Goal: Information Seeking & Learning: Learn about a topic

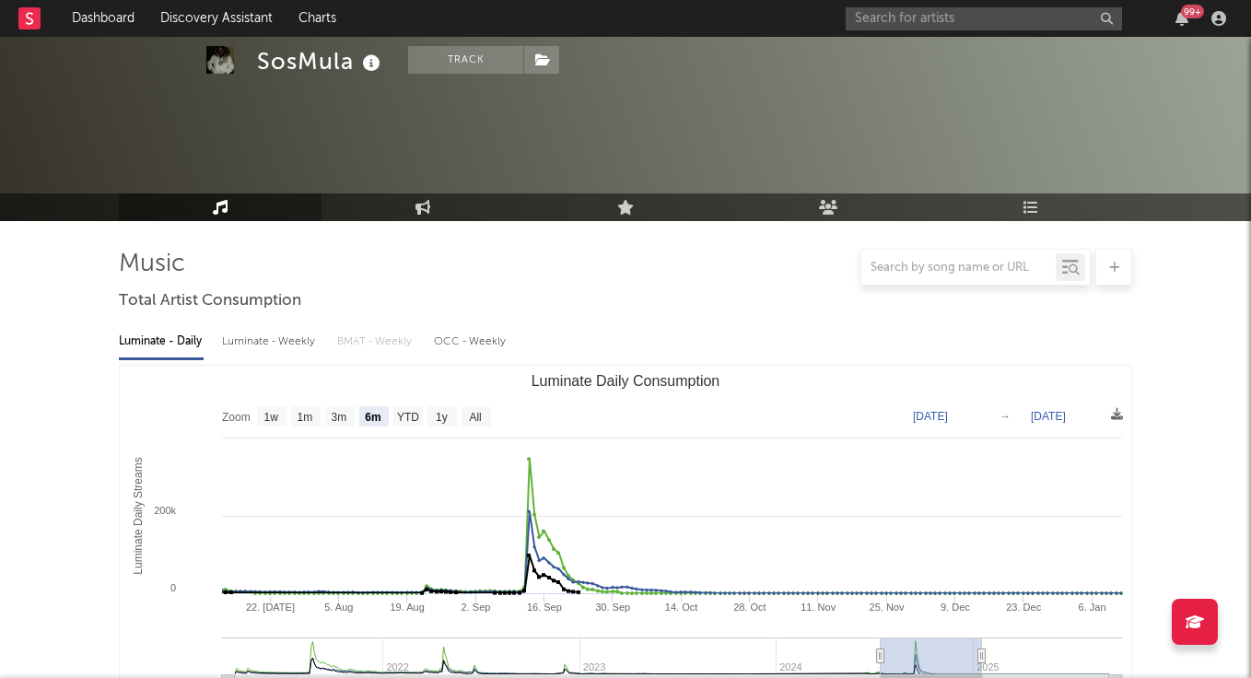
select select "6m"
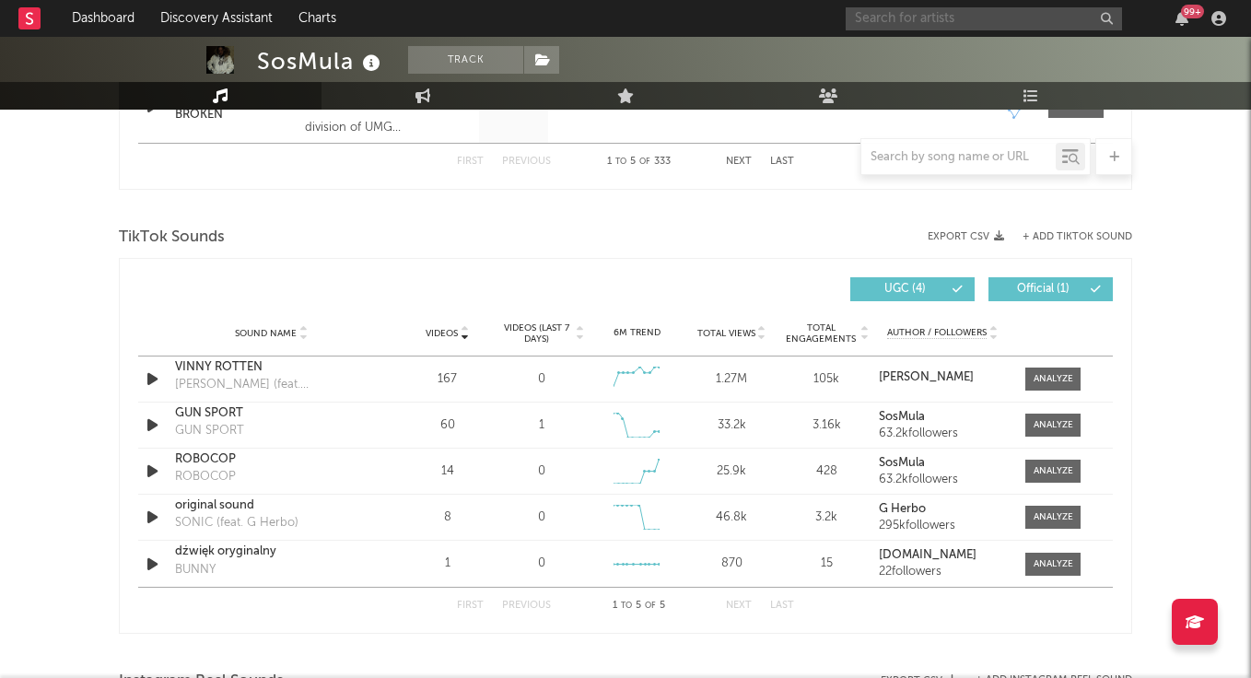
click at [902, 20] on input "text" at bounding box center [984, 18] width 276 height 23
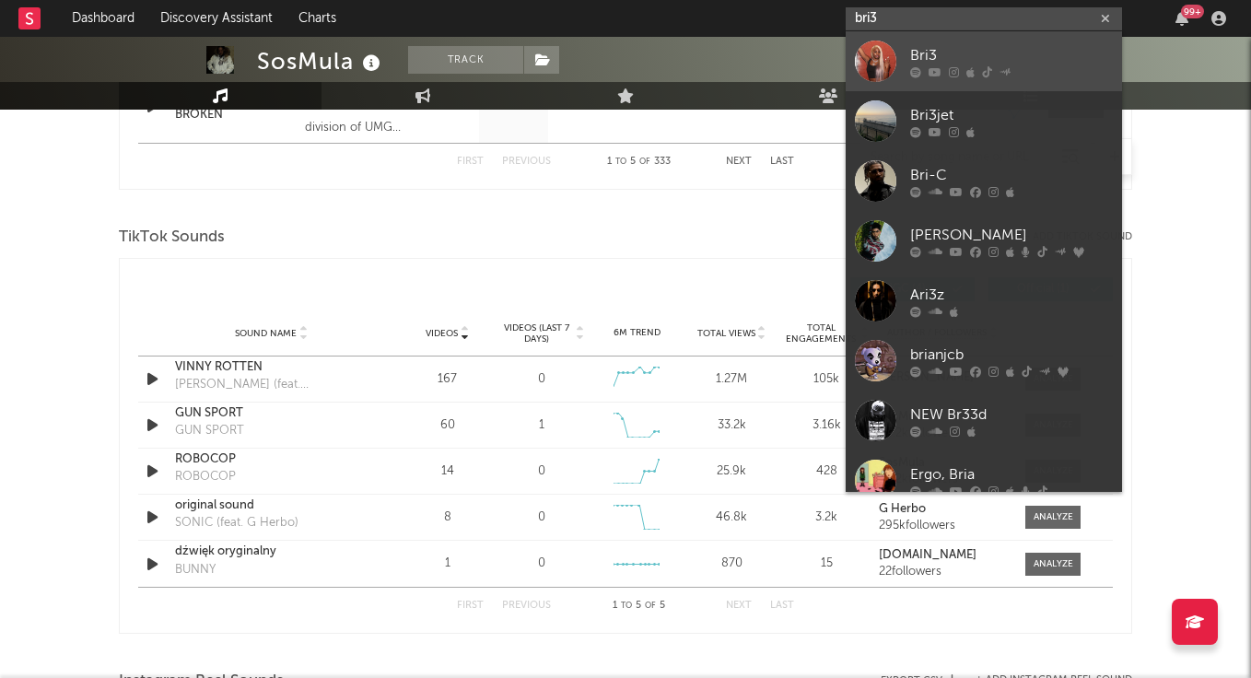
type input "bri3"
click at [915, 47] on div "Bri3" at bounding box center [1011, 55] width 203 height 22
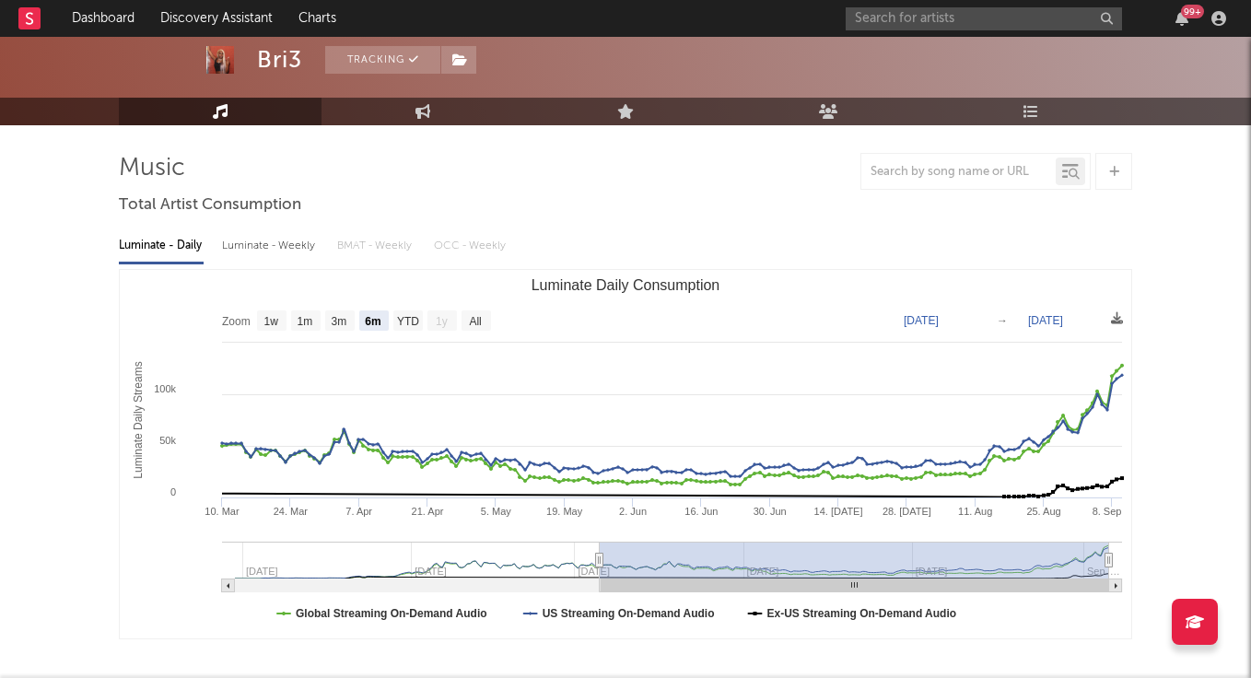
scroll to position [96, 0]
click at [417, 321] on text "YTD" at bounding box center [408, 321] width 22 height 13
select select "YTD"
type input "[DATE]"
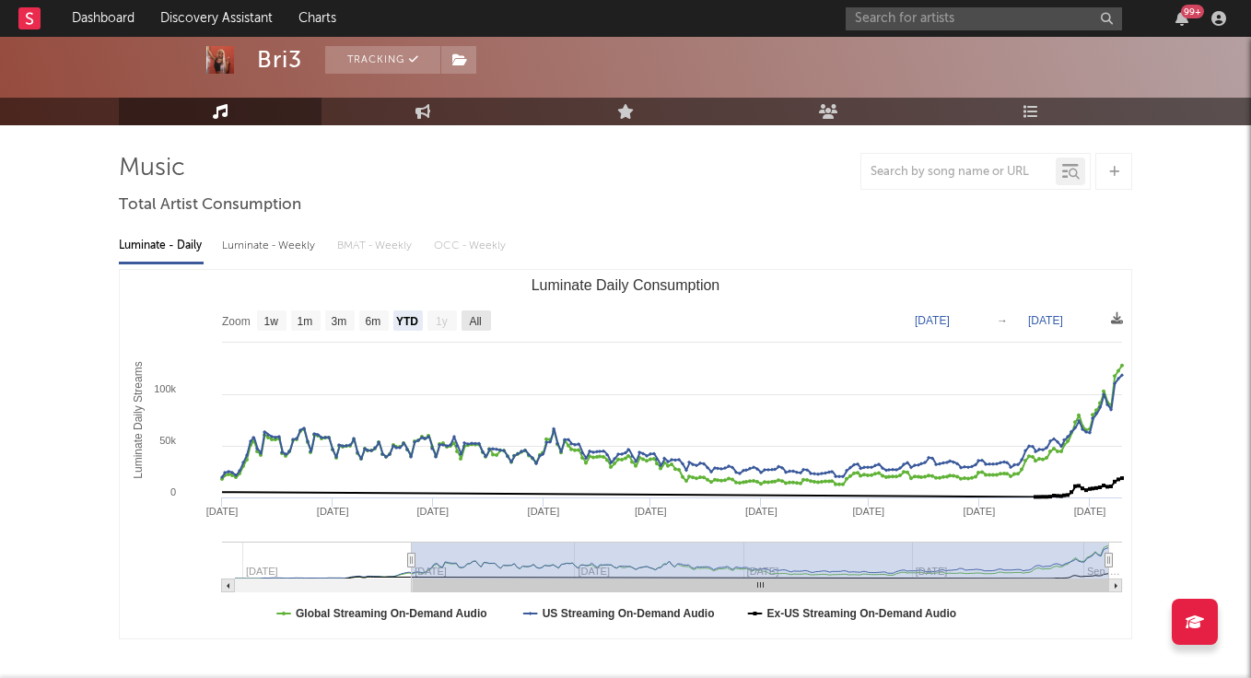
click at [480, 319] on text "All" at bounding box center [475, 321] width 12 height 13
select select "All"
type input "[DATE]"
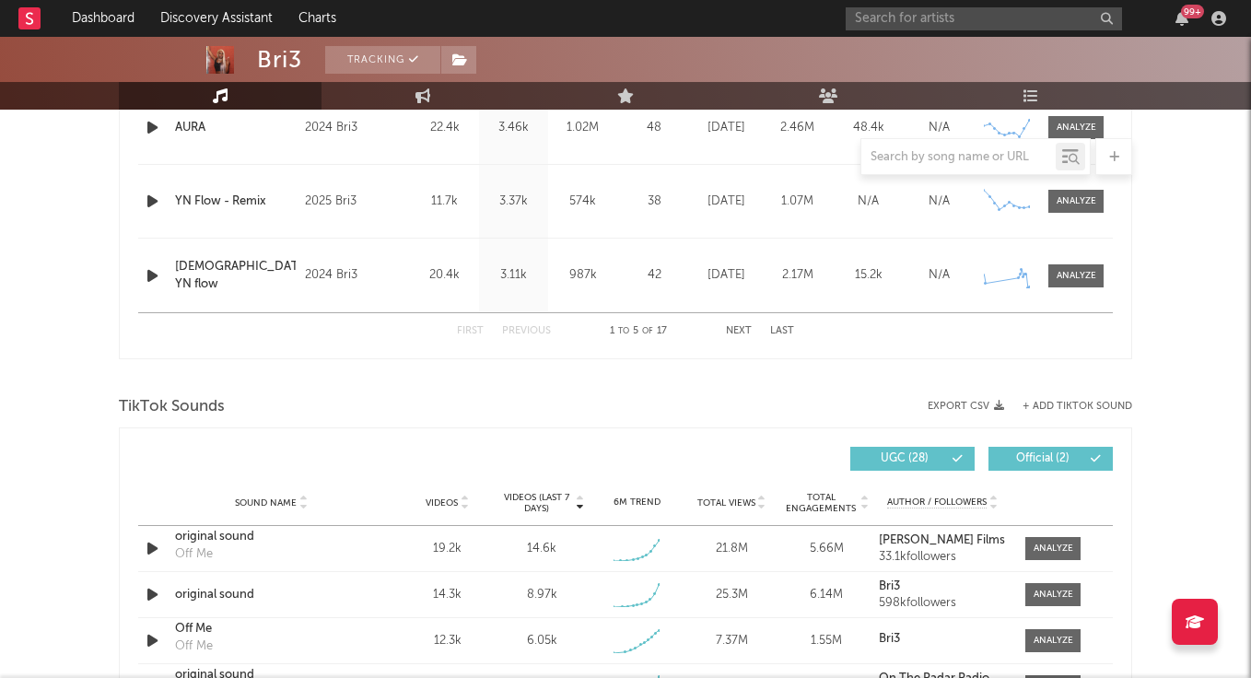
scroll to position [1119, 0]
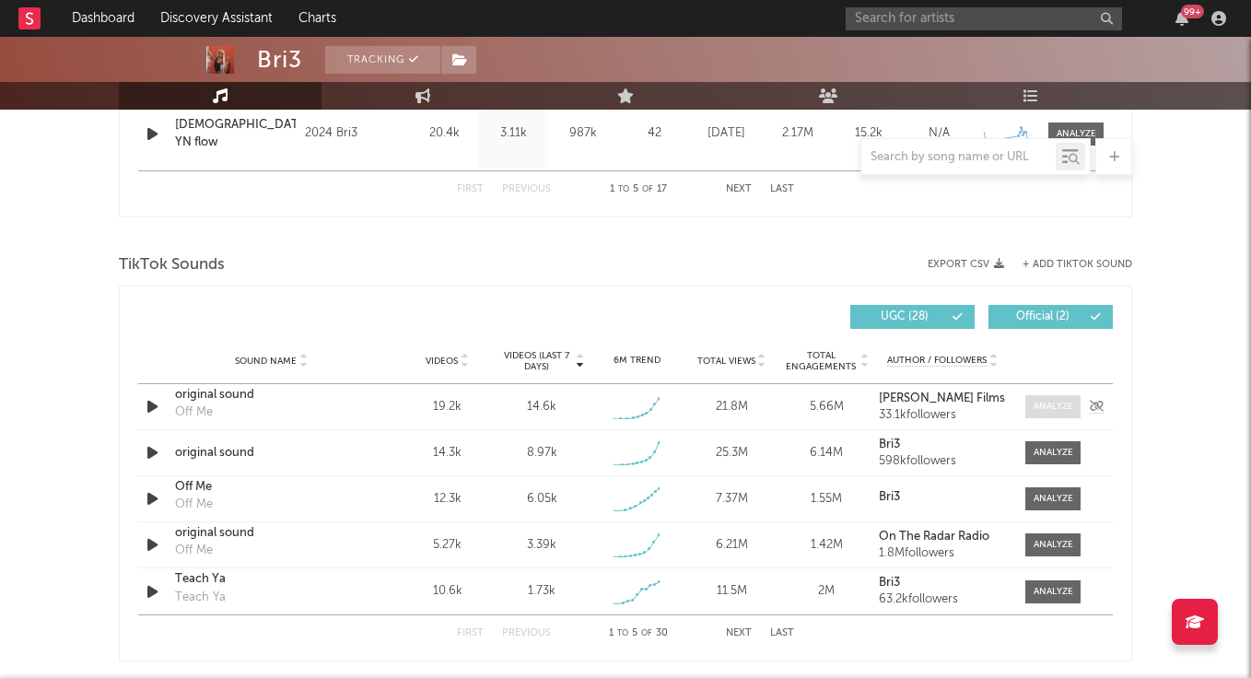
click at [1063, 407] on div at bounding box center [1054, 407] width 40 height 14
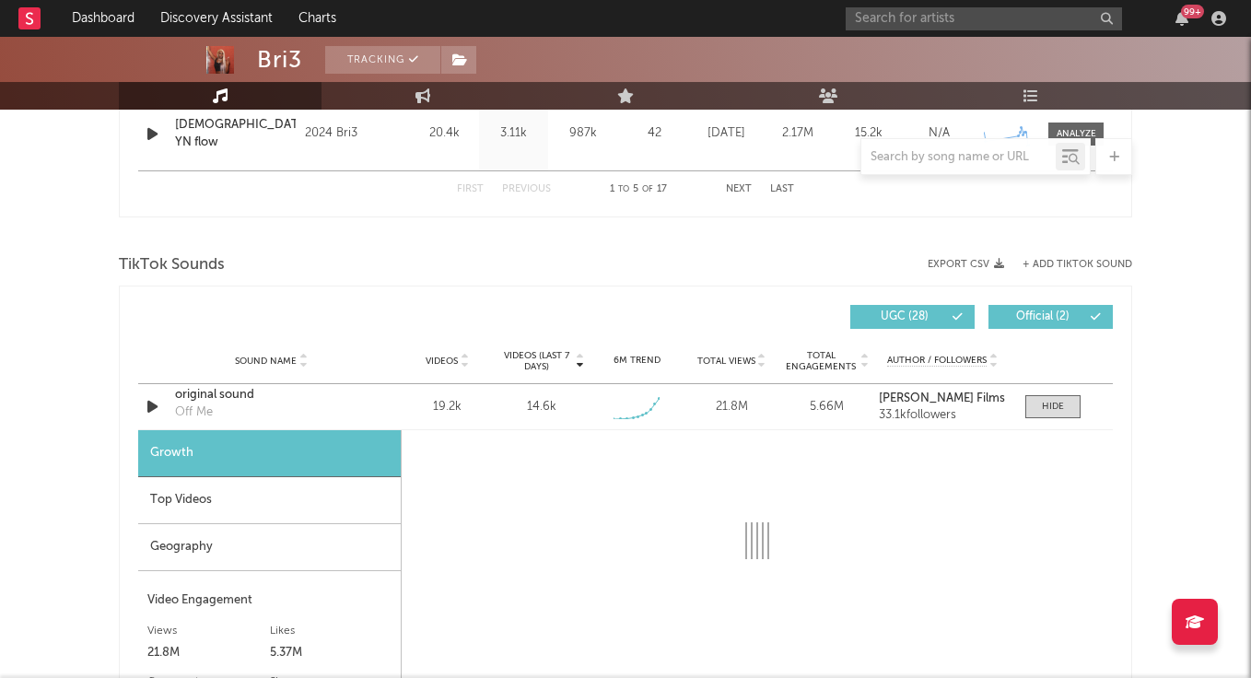
select select "1w"
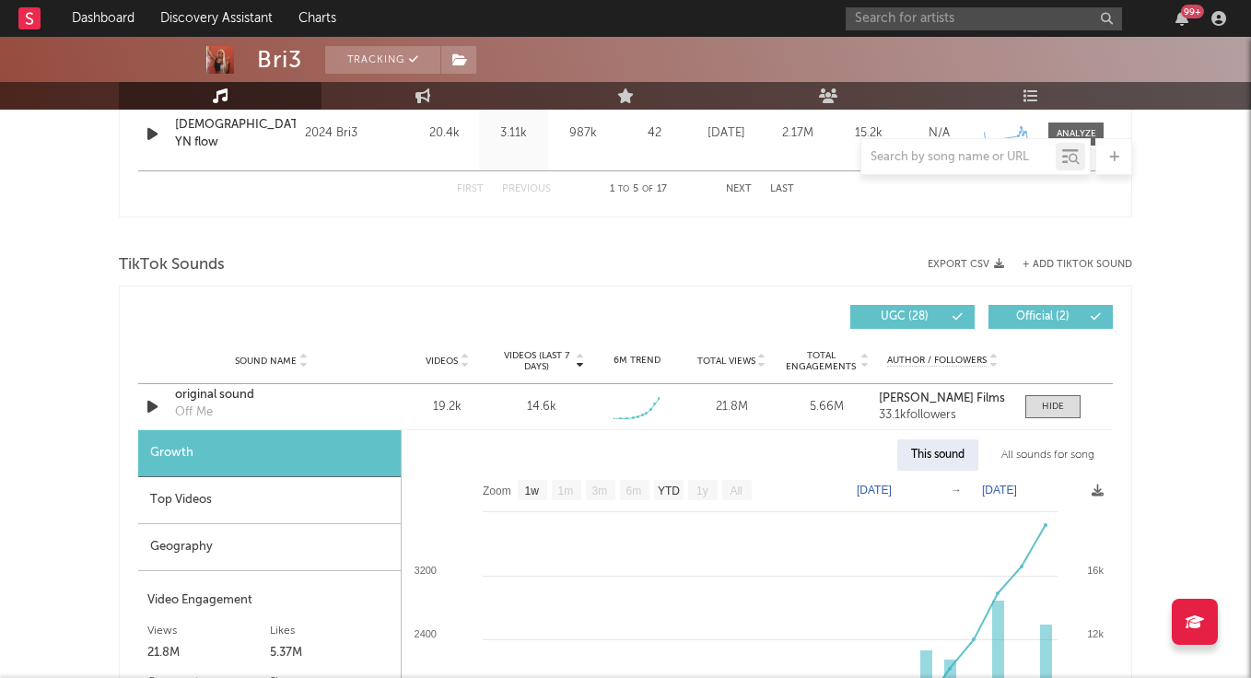
click at [279, 509] on div "Top Videos" at bounding box center [269, 500] width 263 height 47
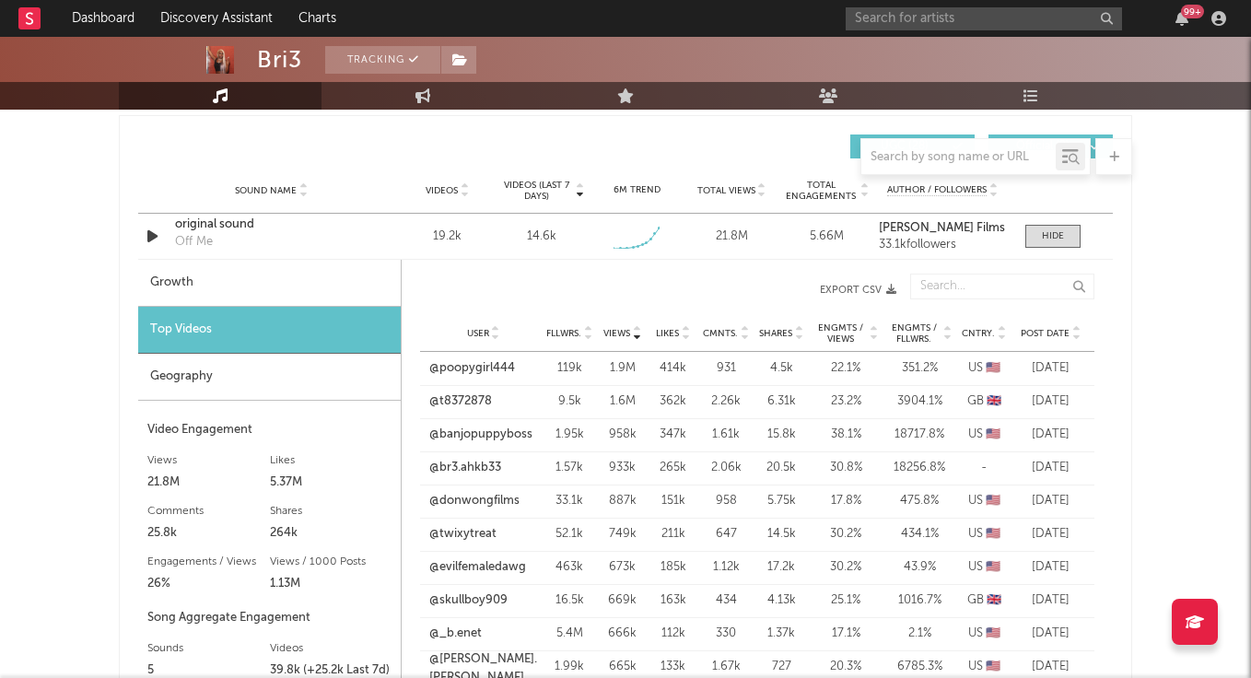
scroll to position [1292, 0]
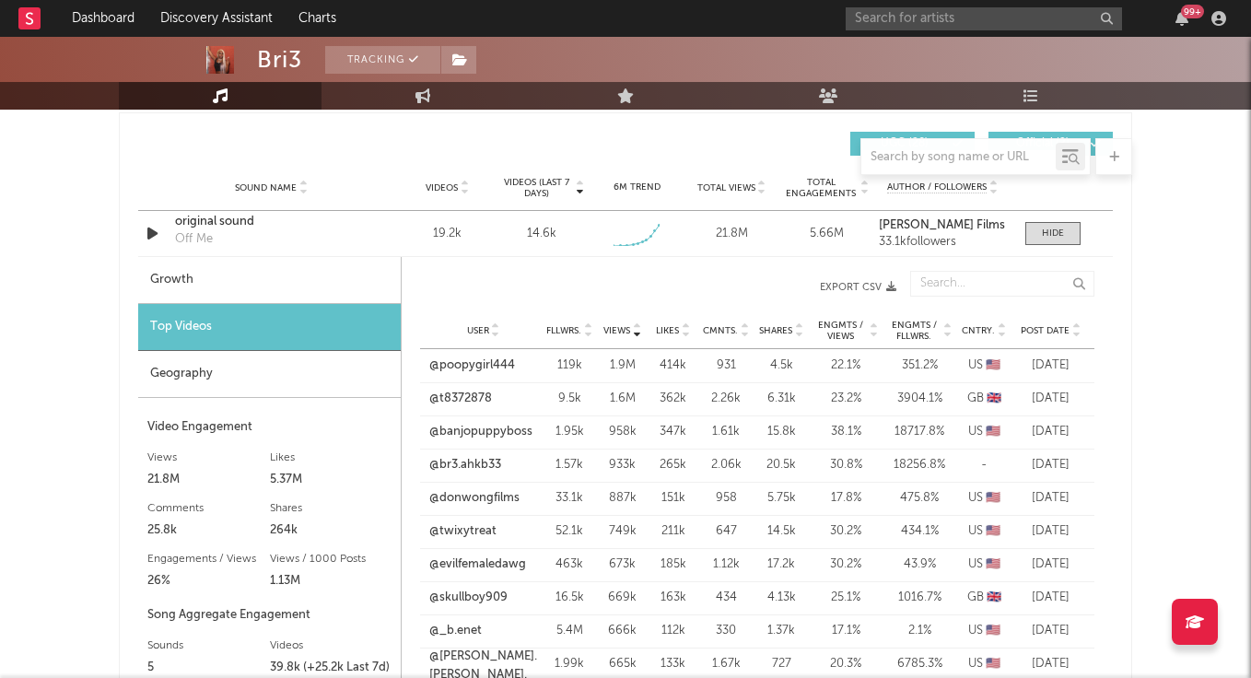
click at [568, 325] on span "Fllwrs." at bounding box center [563, 330] width 35 height 11
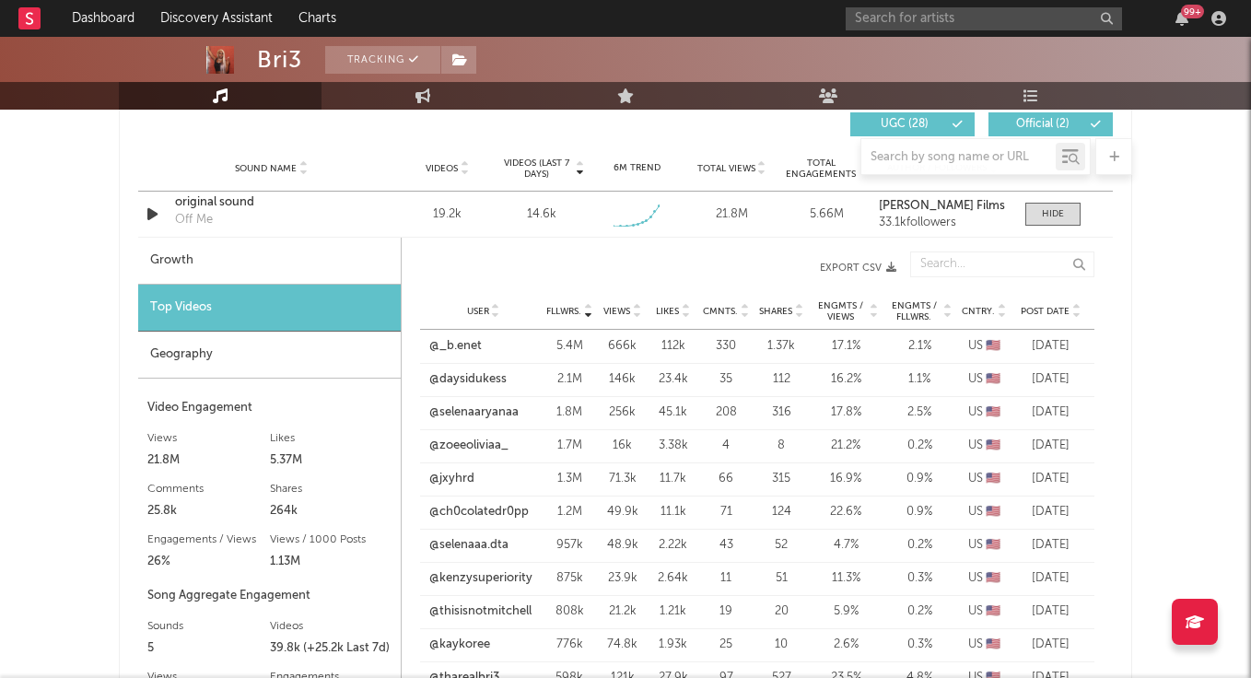
scroll to position [1306, 0]
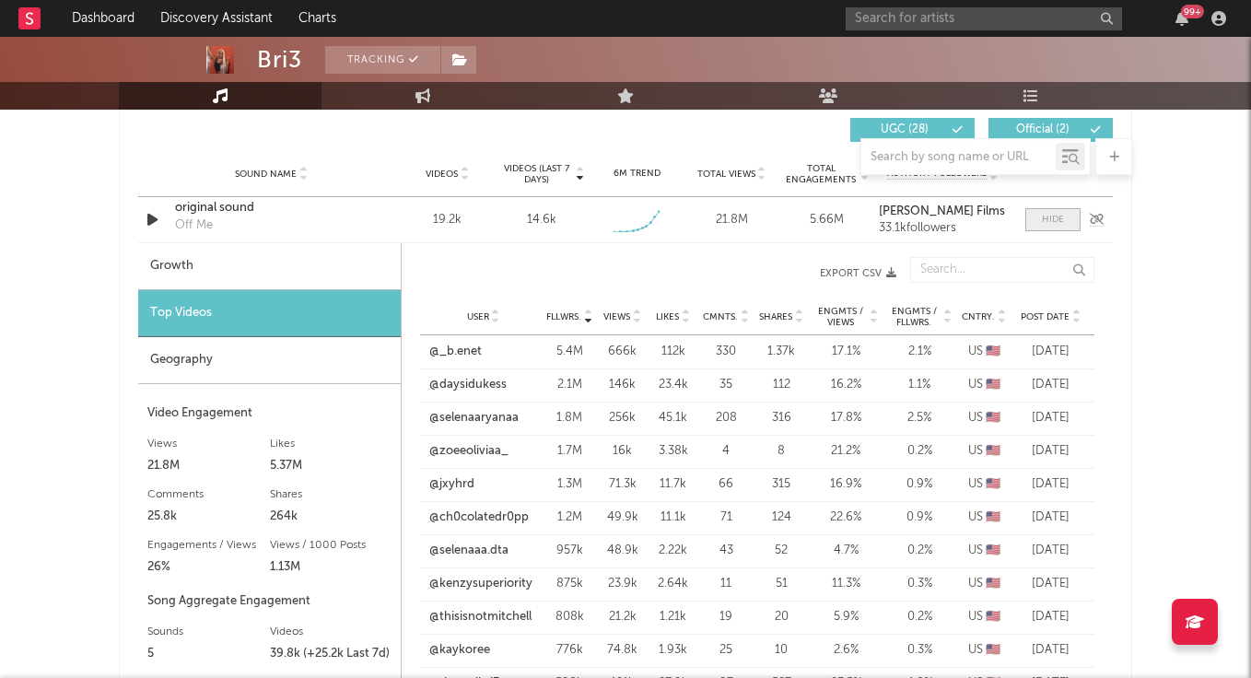
click at [1048, 225] on div at bounding box center [1053, 220] width 22 height 14
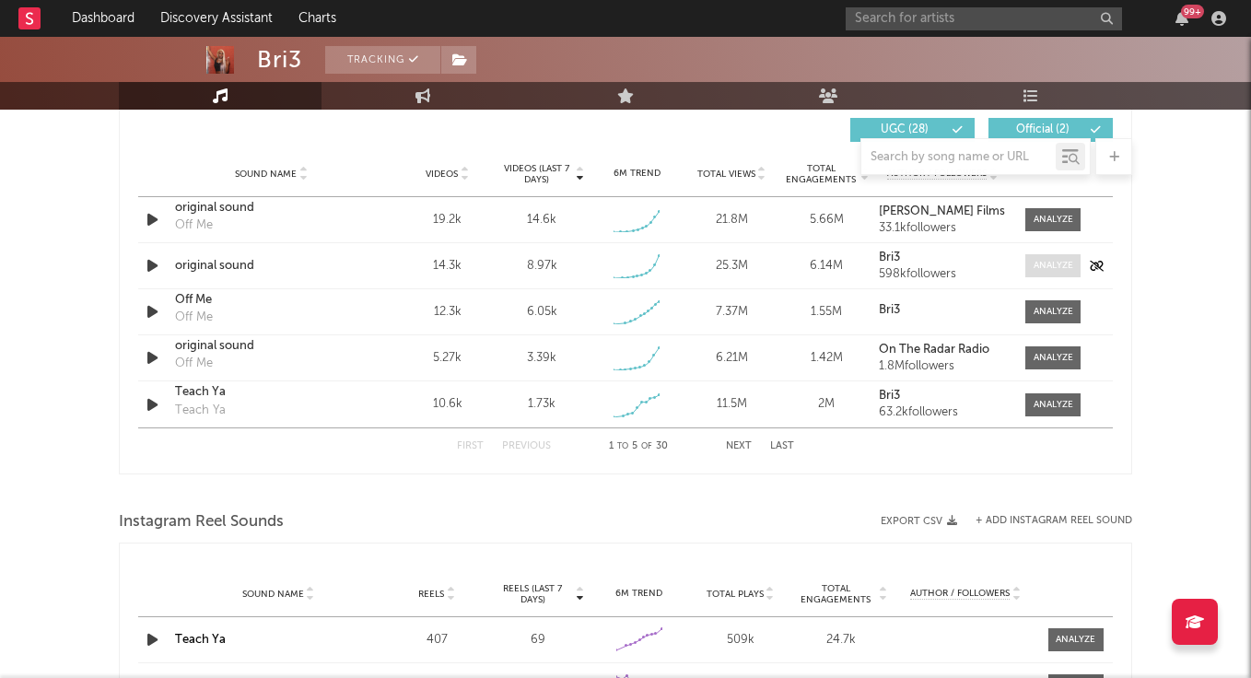
click at [1066, 264] on div at bounding box center [1054, 266] width 40 height 14
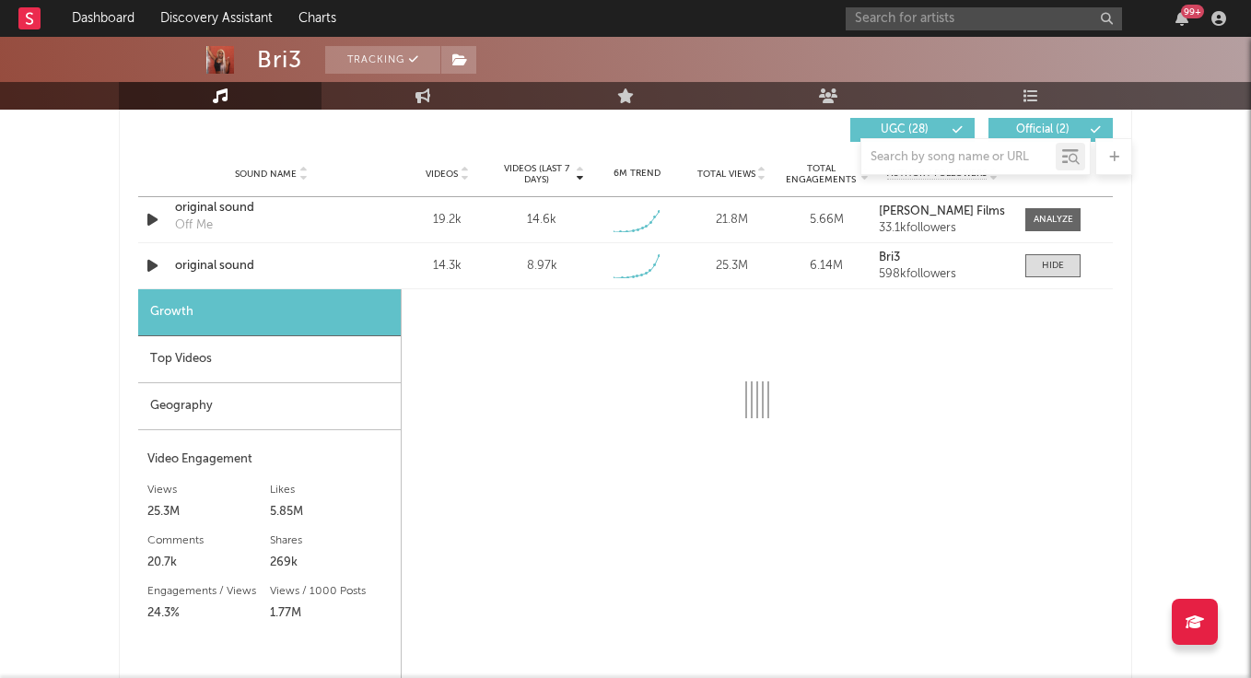
select select "1w"
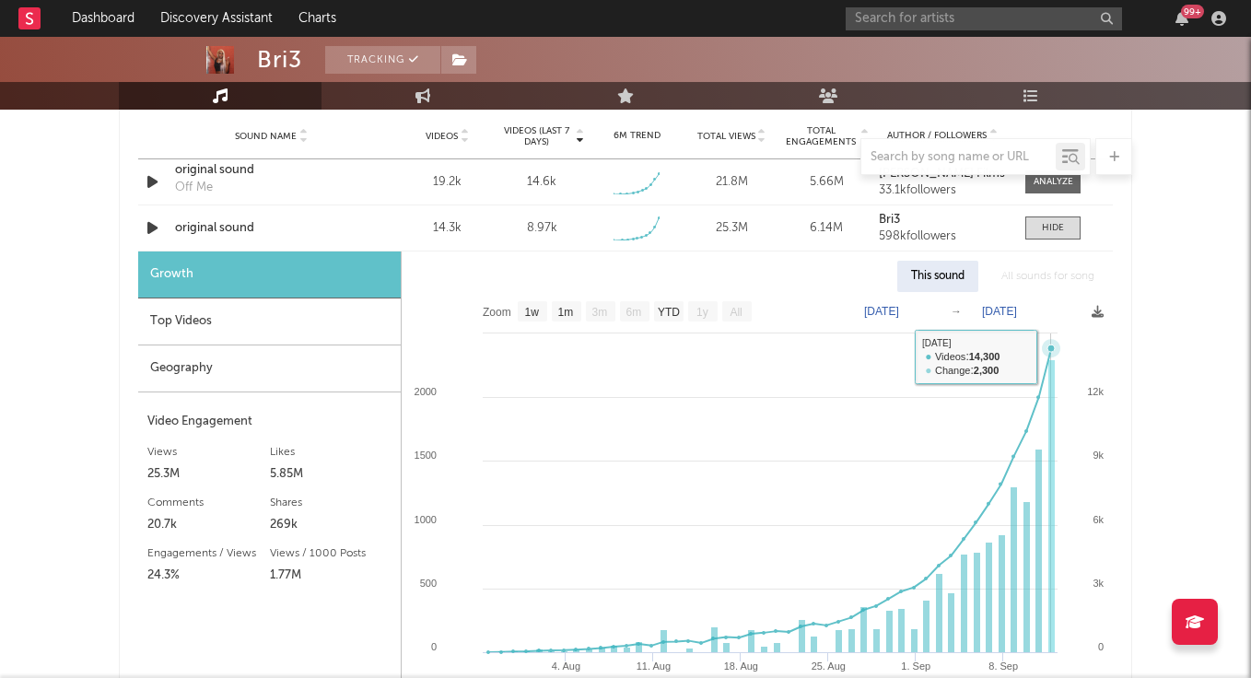
scroll to position [1346, 0]
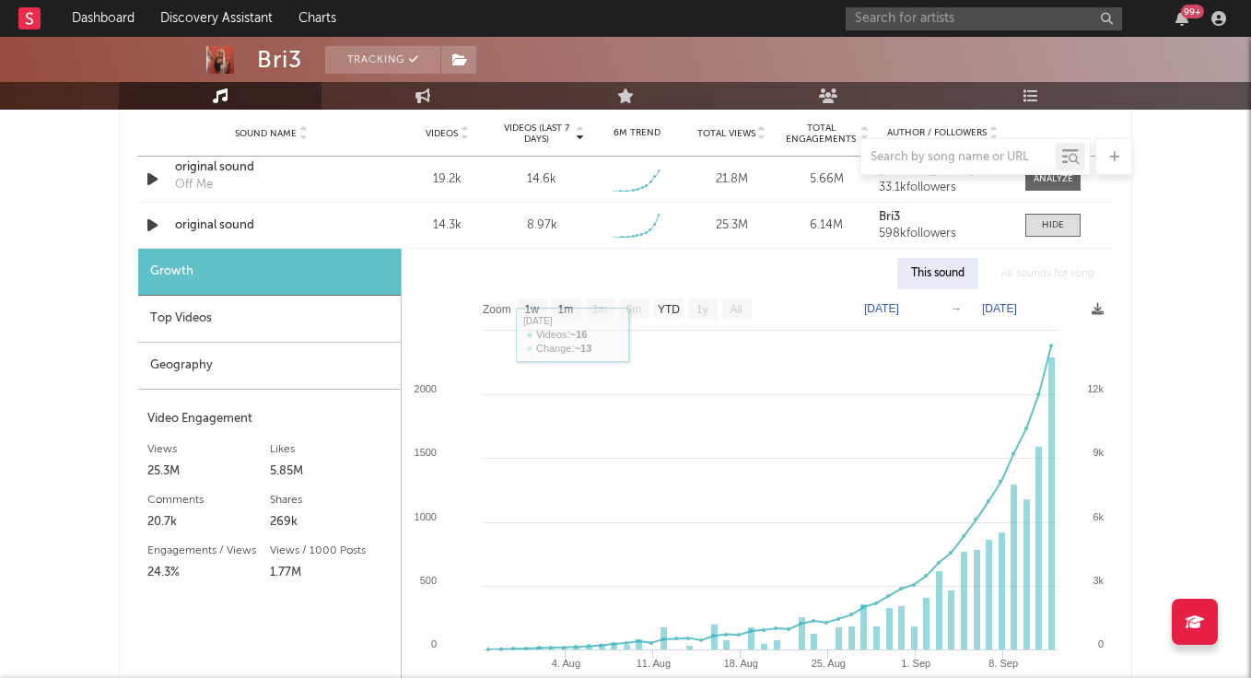
click at [244, 311] on div "Top Videos" at bounding box center [269, 319] width 263 height 47
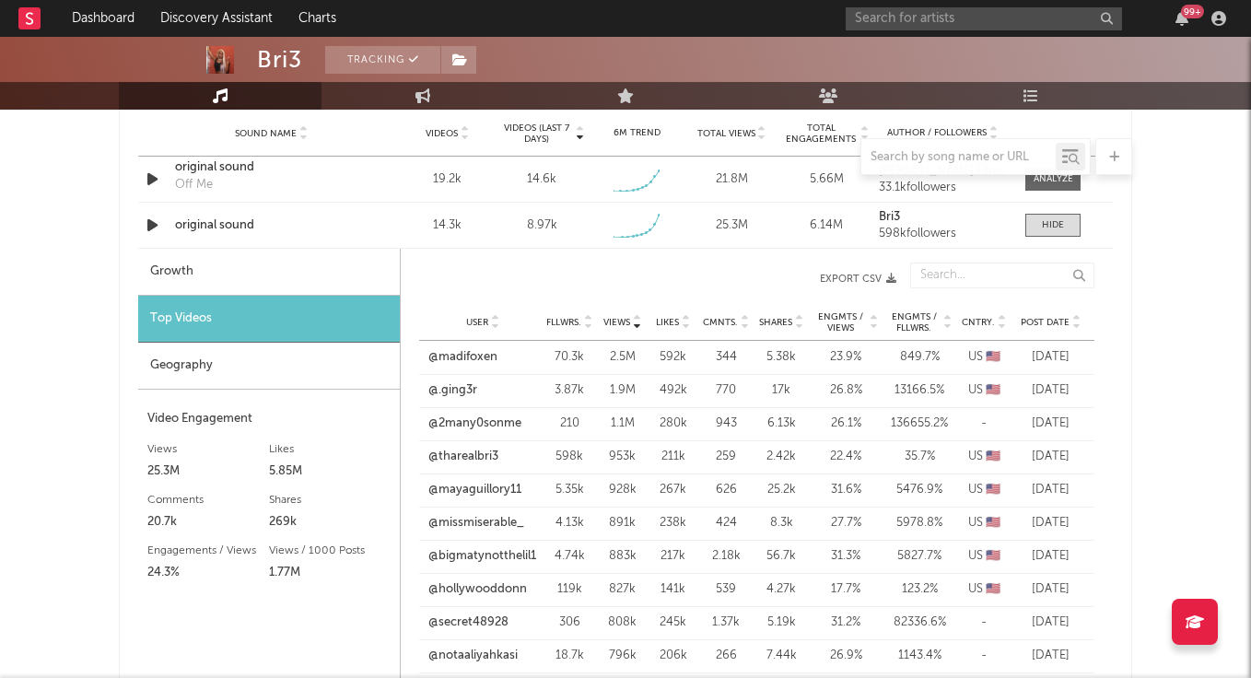
click at [573, 317] on span "Fllwrs." at bounding box center [563, 322] width 35 height 11
click at [483, 360] on link "@ashcashcc" at bounding box center [463, 357] width 68 height 18
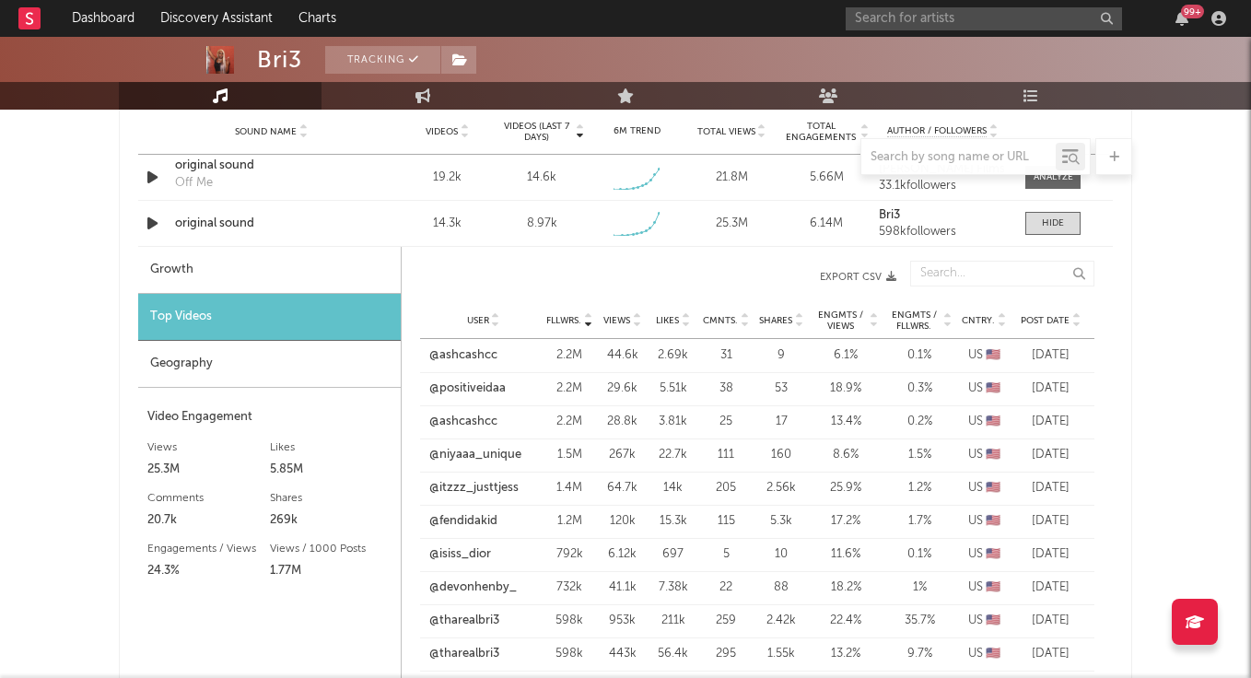
scroll to position [1285, 0]
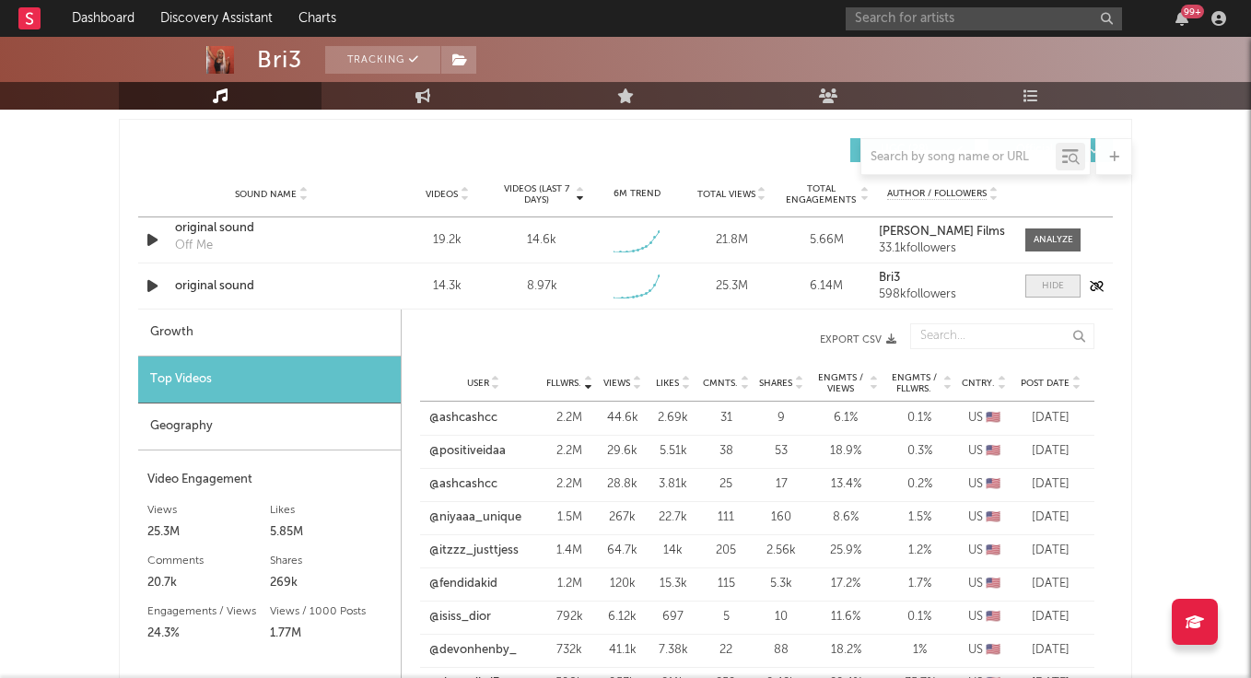
click at [1053, 280] on div at bounding box center [1053, 286] width 22 height 14
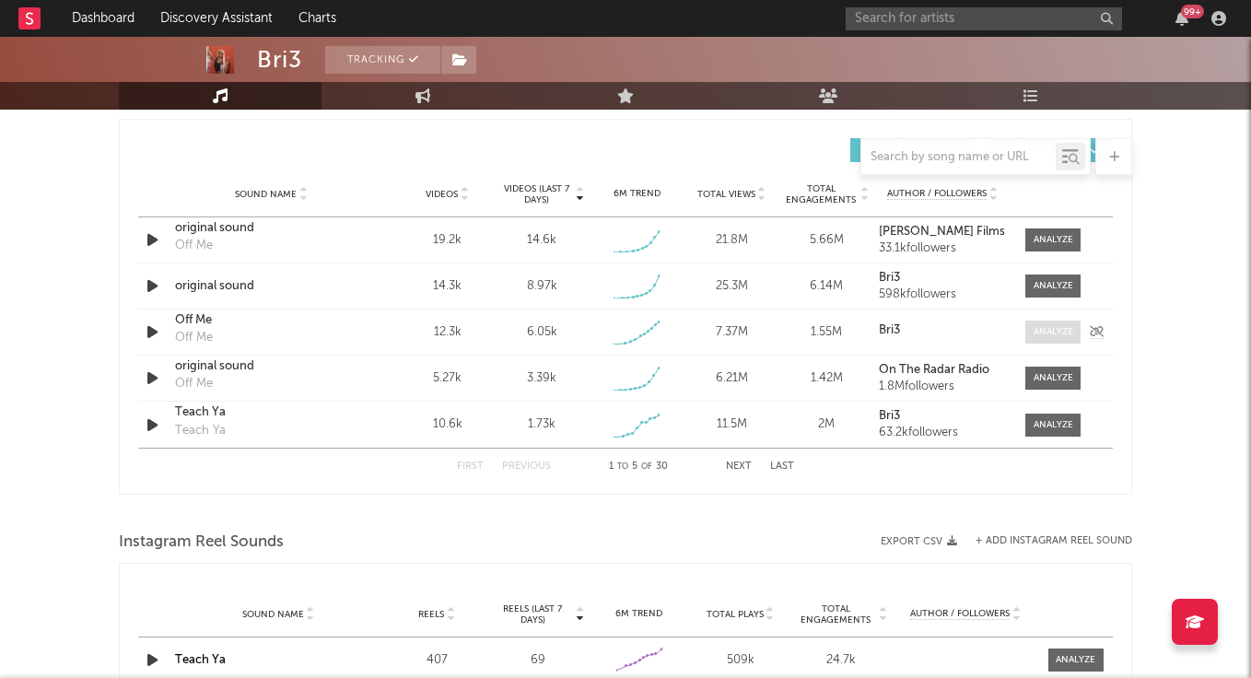
click at [1044, 337] on div at bounding box center [1054, 332] width 40 height 14
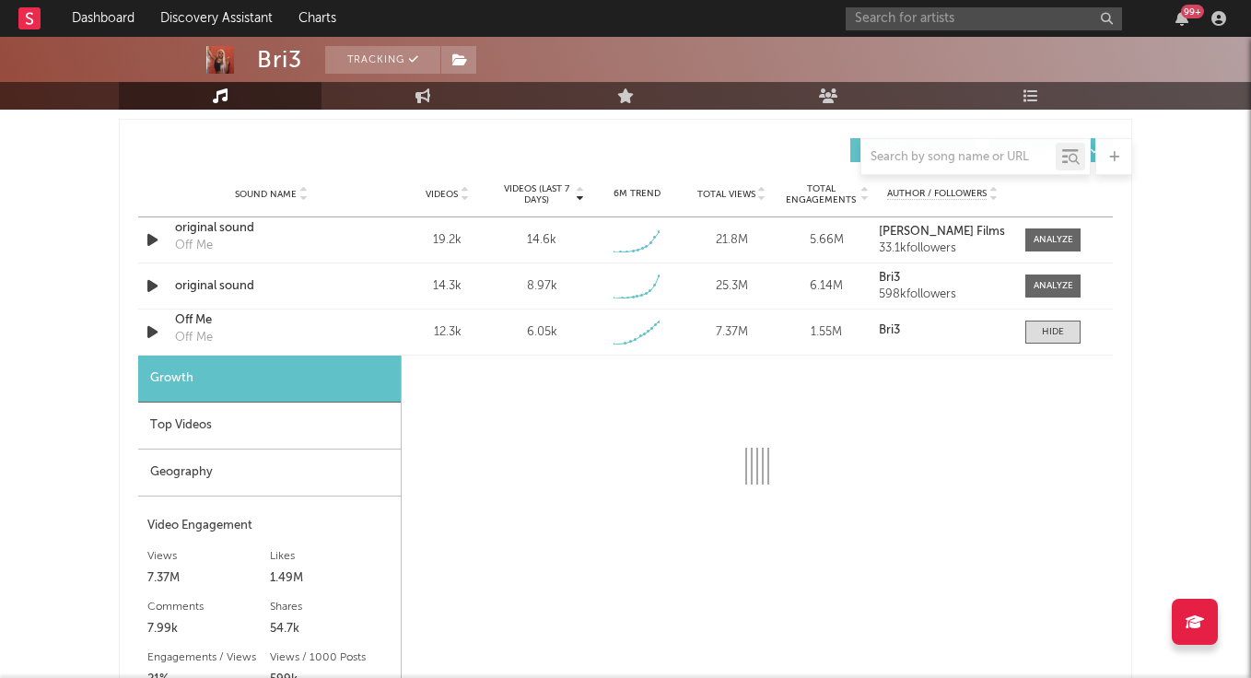
select select "1w"
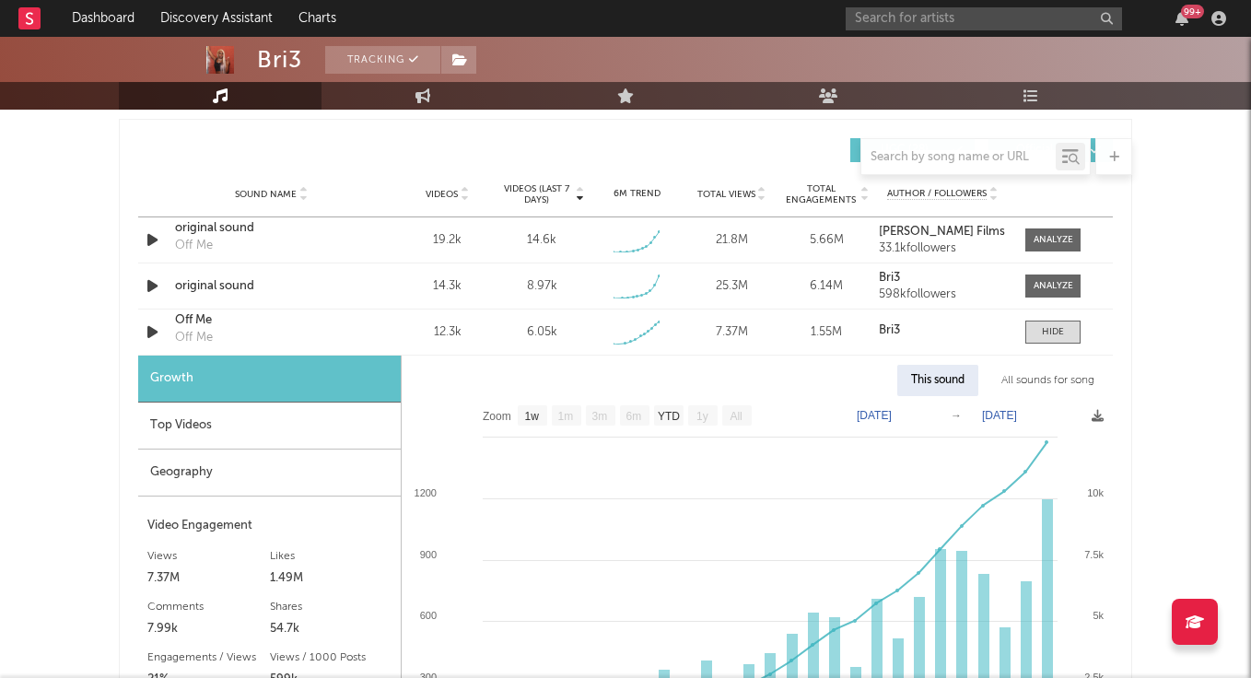
click at [340, 416] on div "Top Videos" at bounding box center [269, 426] width 263 height 47
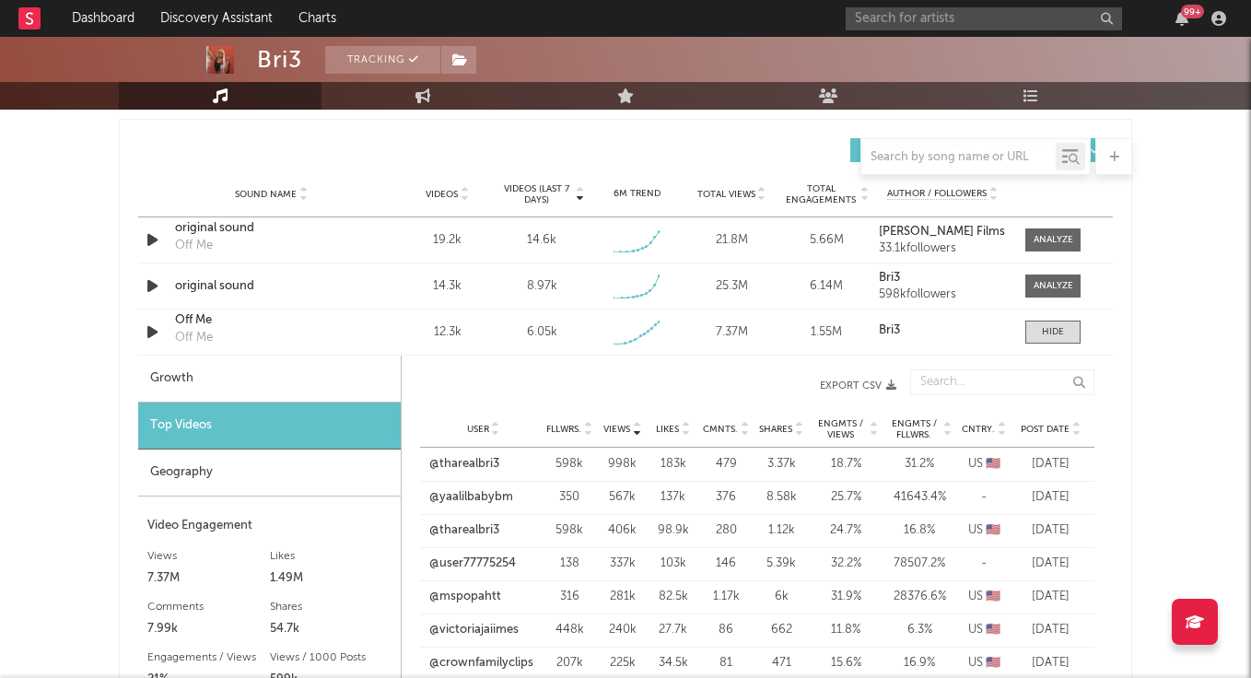
click at [569, 431] on span "Fllwrs." at bounding box center [563, 429] width 35 height 11
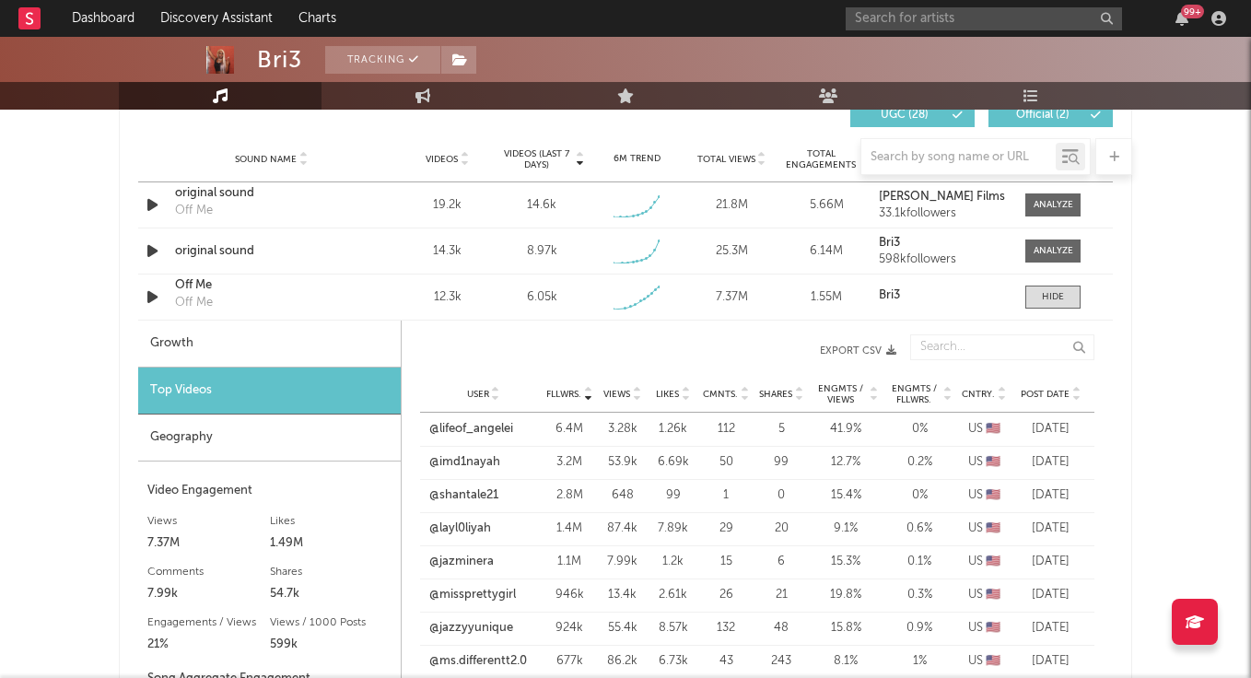
scroll to position [1322, 0]
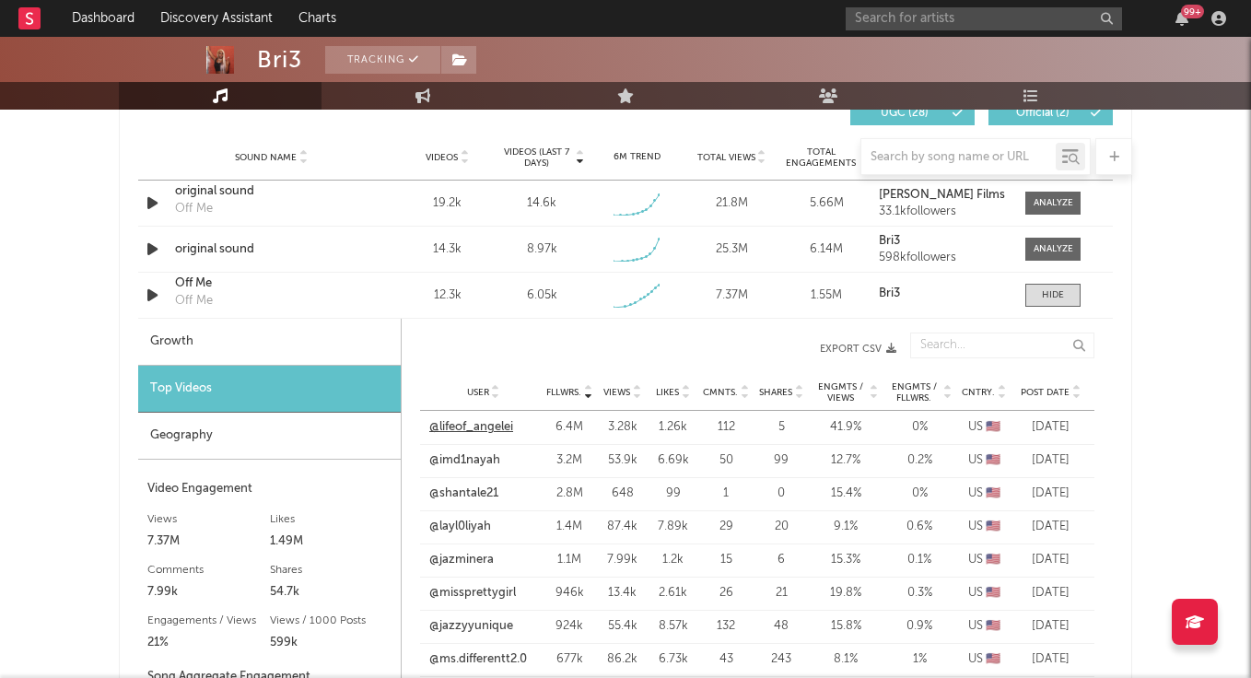
click at [475, 423] on link "@lifeof_angelei" at bounding box center [471, 427] width 84 height 18
click at [1049, 295] on div at bounding box center [1053, 295] width 22 height 14
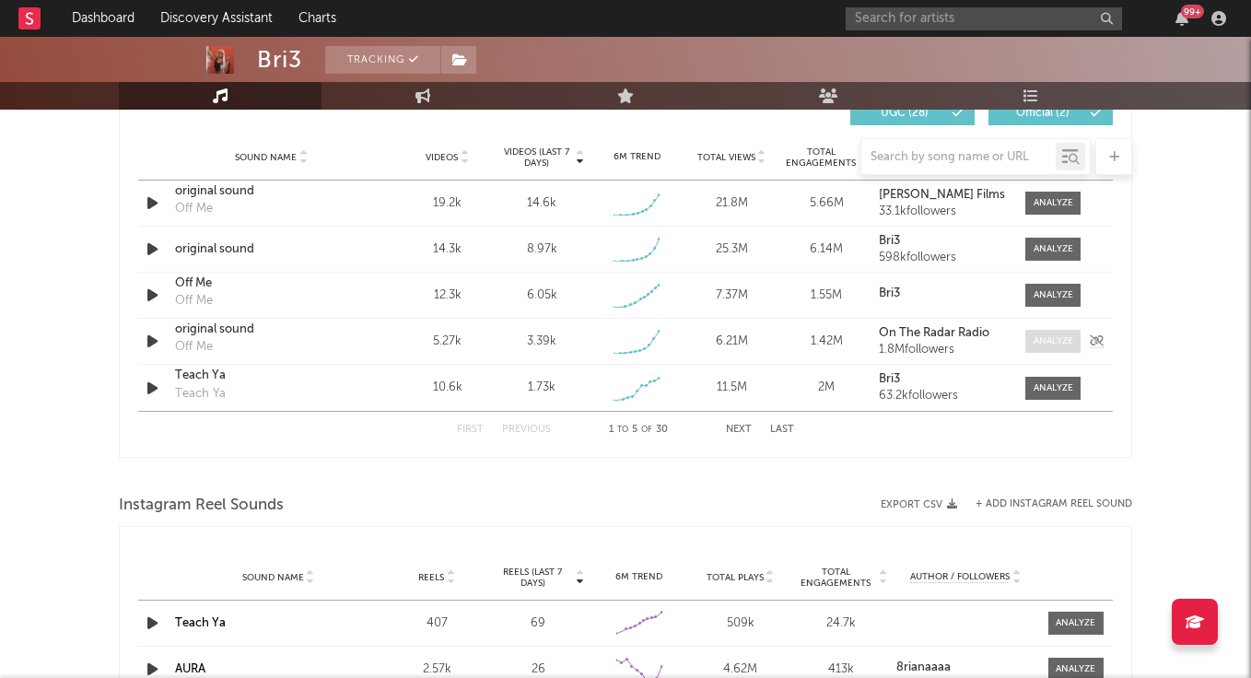
click at [1059, 340] on div at bounding box center [1054, 342] width 40 height 14
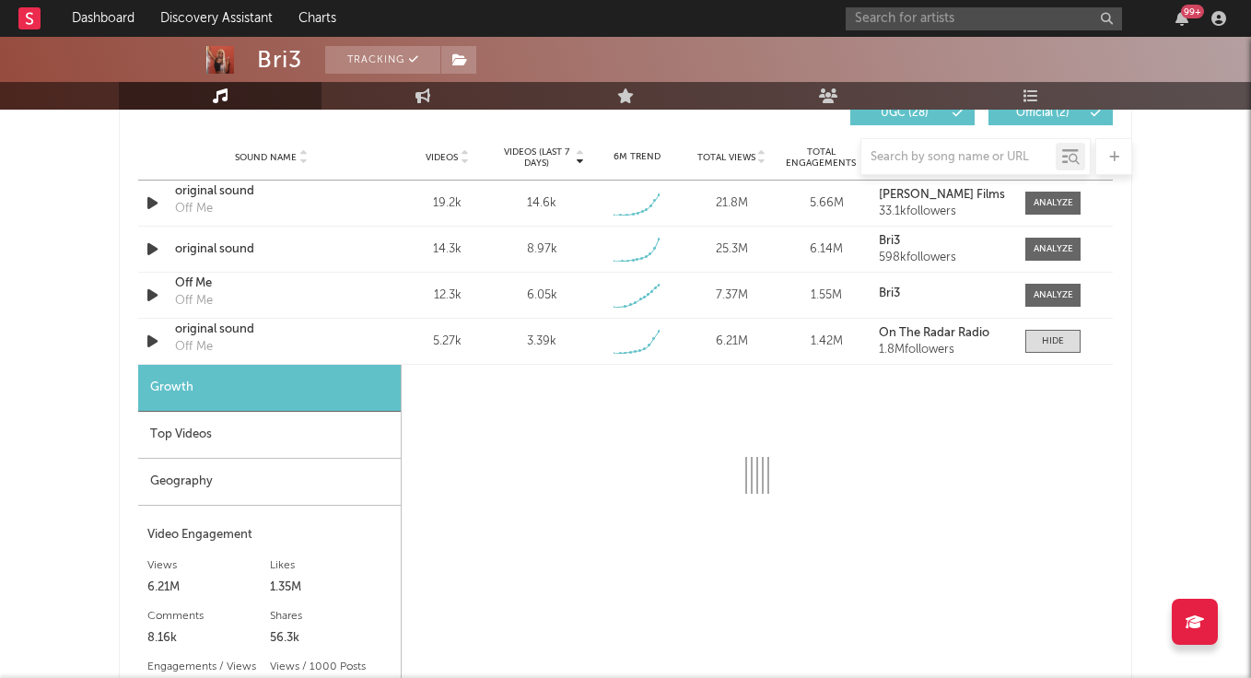
select select "1w"
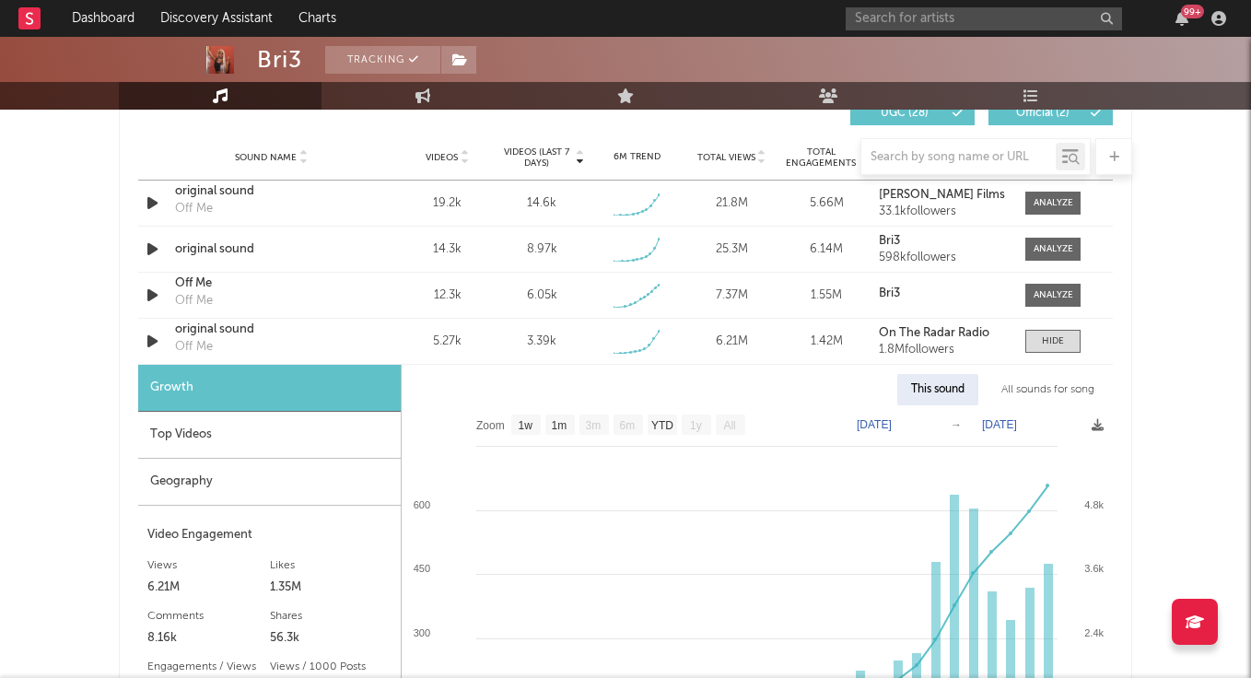
click at [319, 425] on div "Top Videos" at bounding box center [269, 435] width 263 height 47
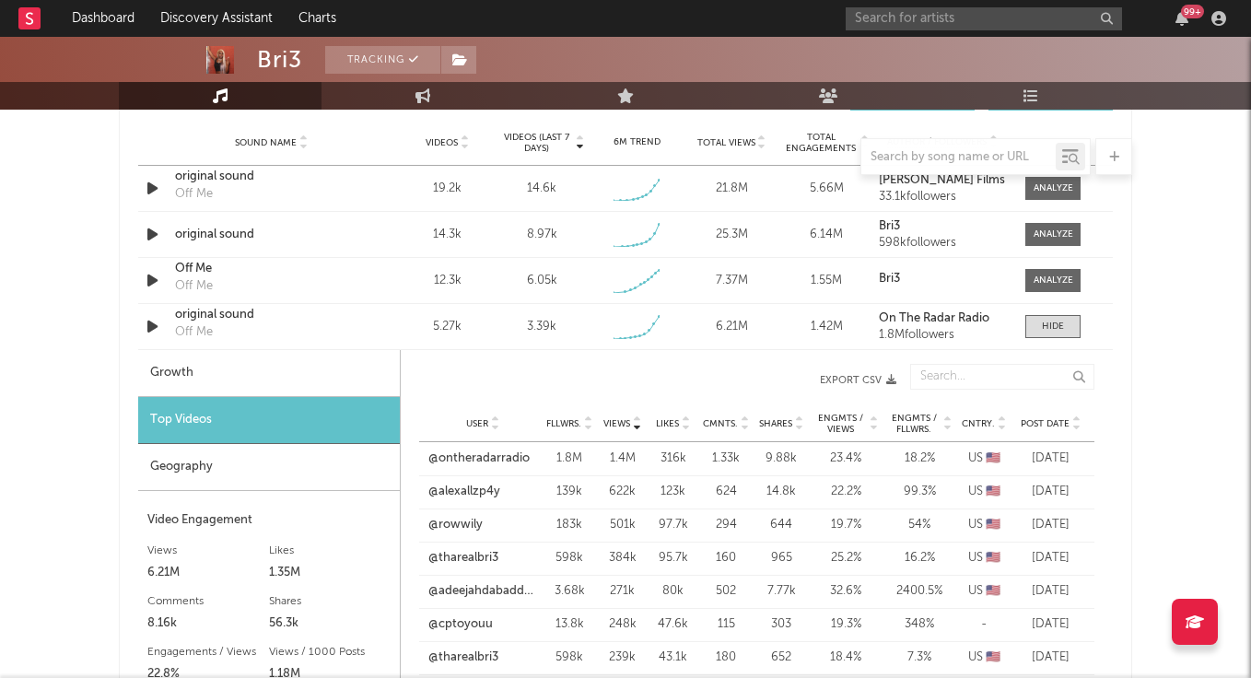
scroll to position [1346, 0]
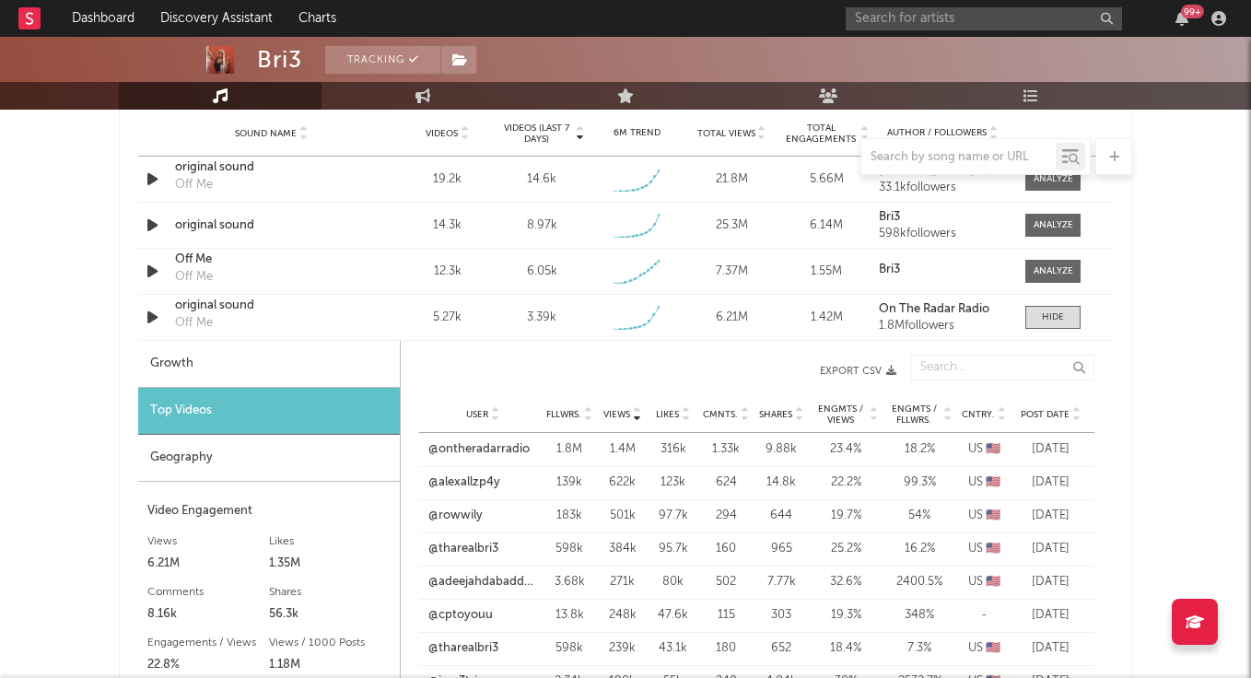
click at [570, 417] on span "Fllwrs." at bounding box center [563, 414] width 35 height 11
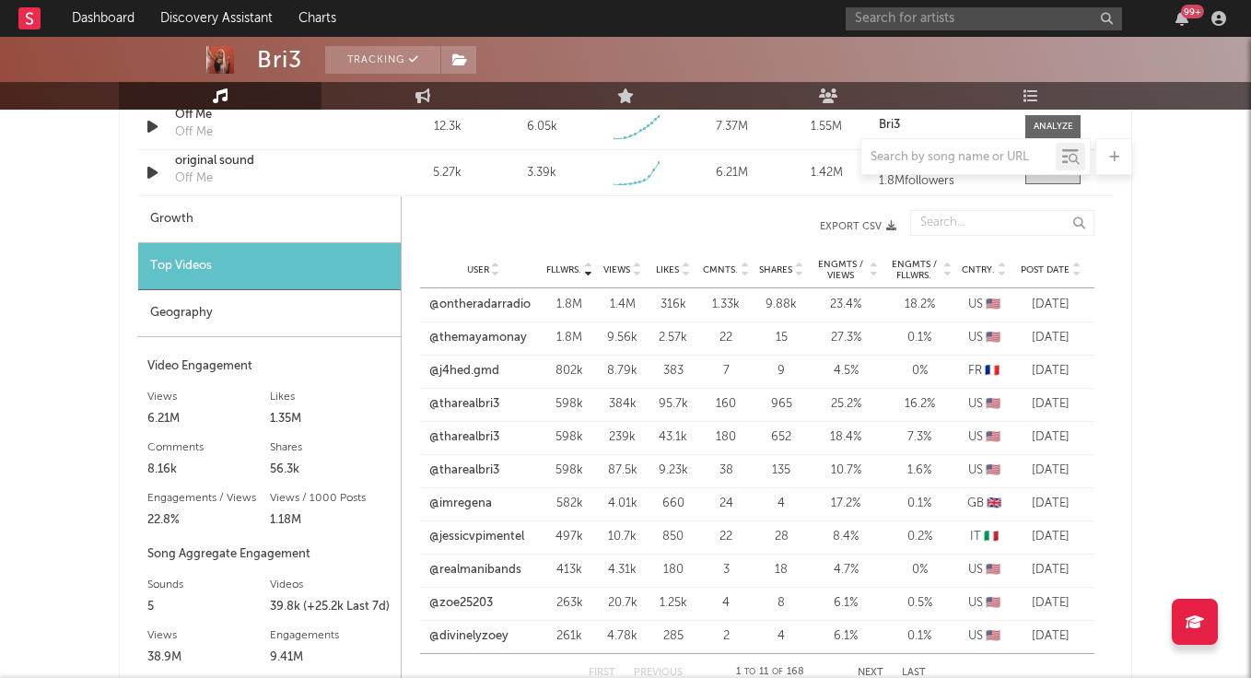
scroll to position [1487, 0]
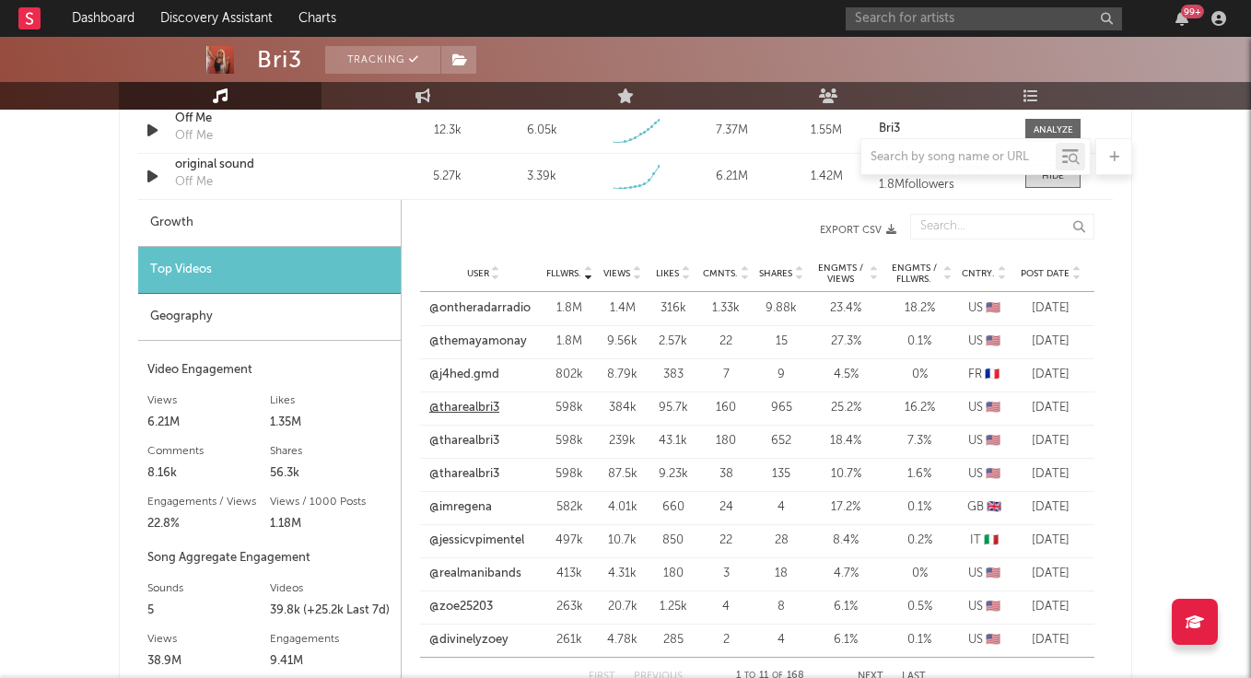
click at [486, 407] on link "@tharealbri3" at bounding box center [464, 408] width 70 height 18
click at [909, 15] on input "text" at bounding box center [984, 18] width 276 height 23
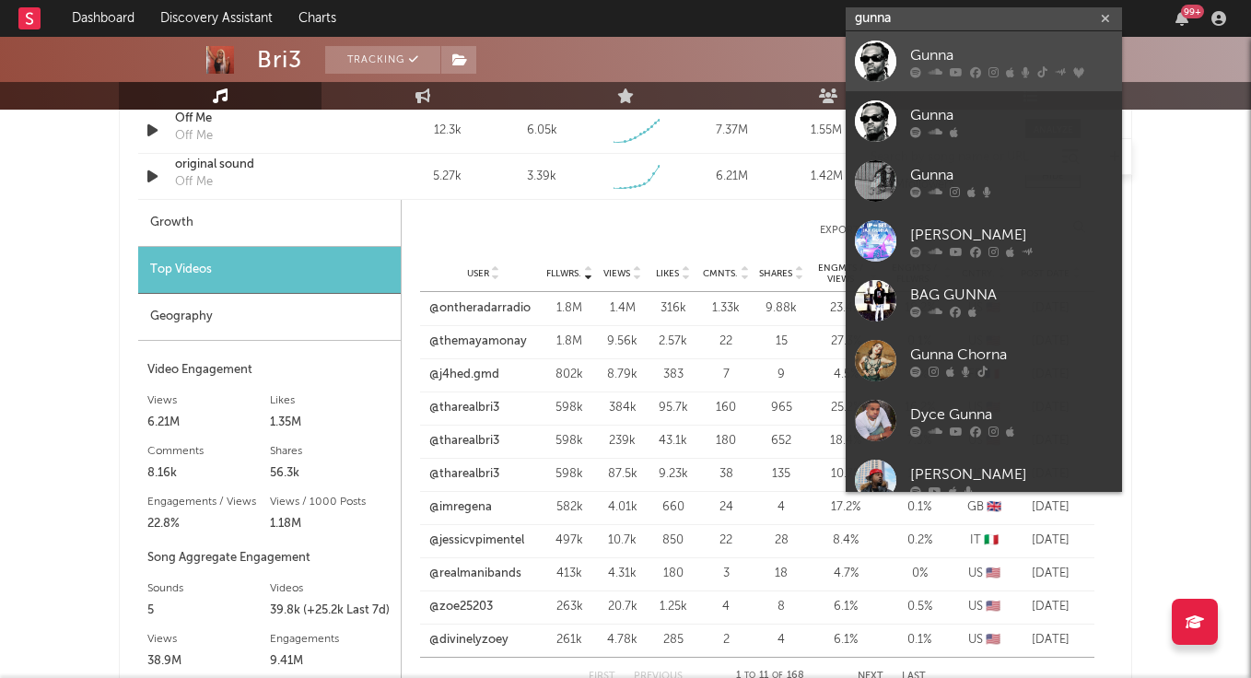
type input "gunna"
click at [975, 52] on div "Gunna" at bounding box center [1011, 55] width 203 height 22
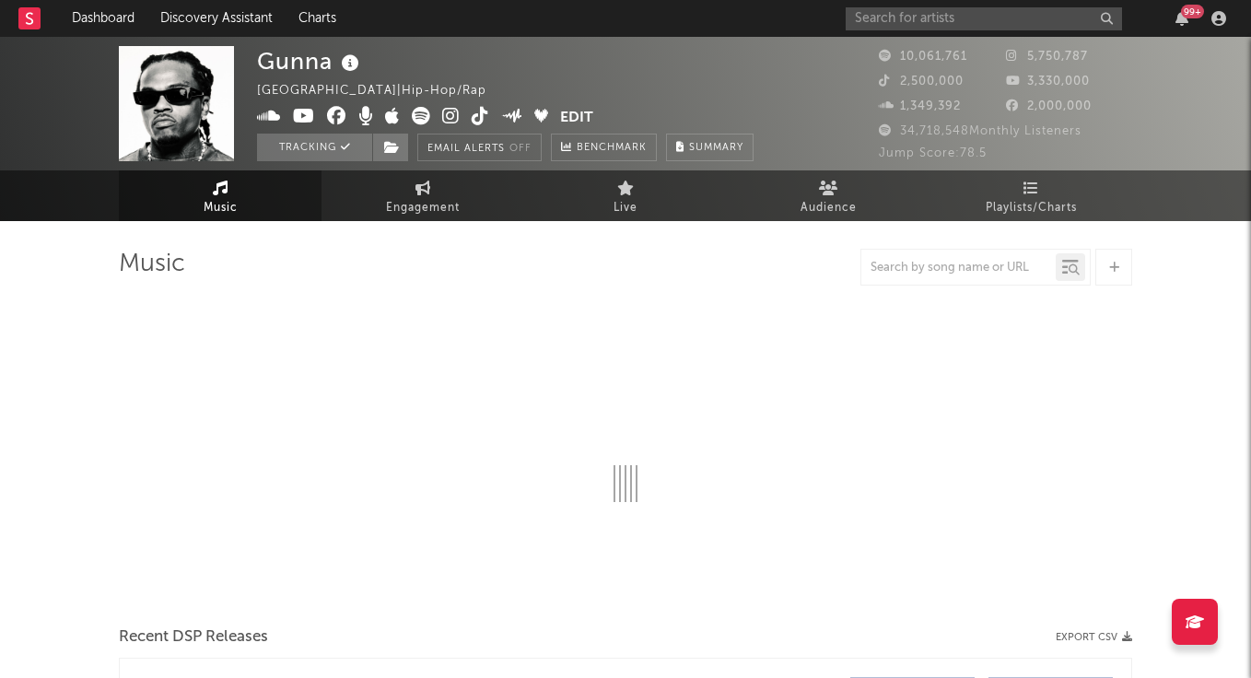
select select "6m"
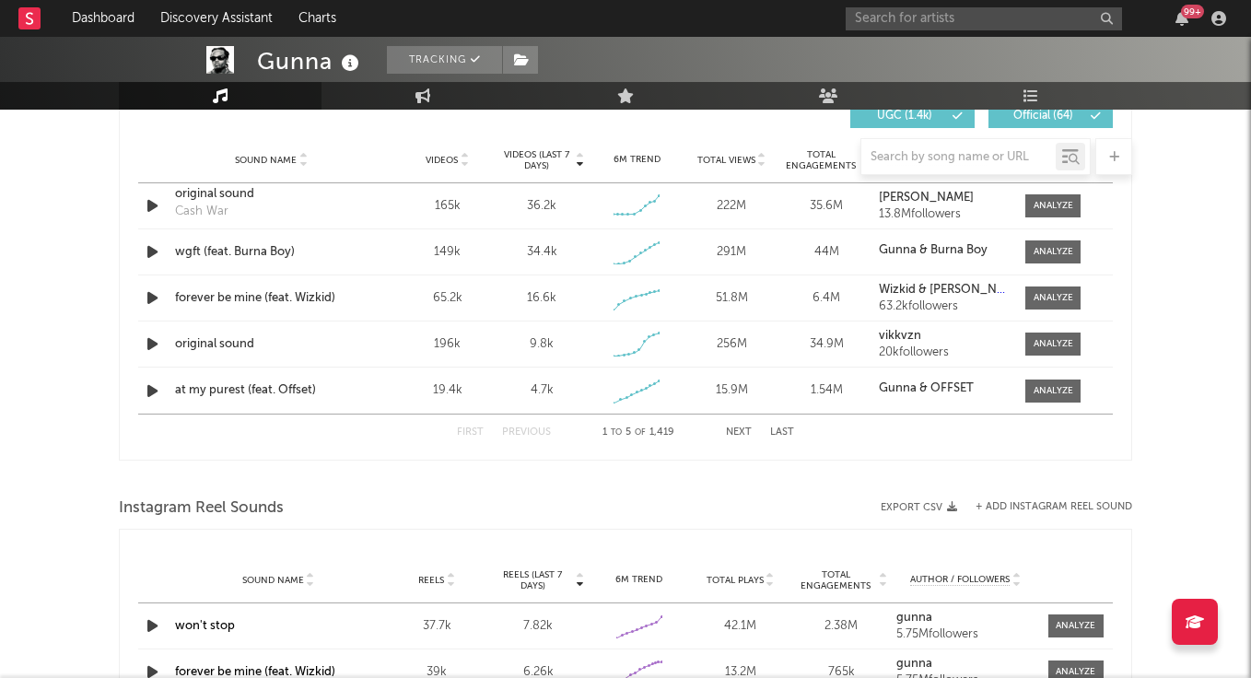
scroll to position [1144, 0]
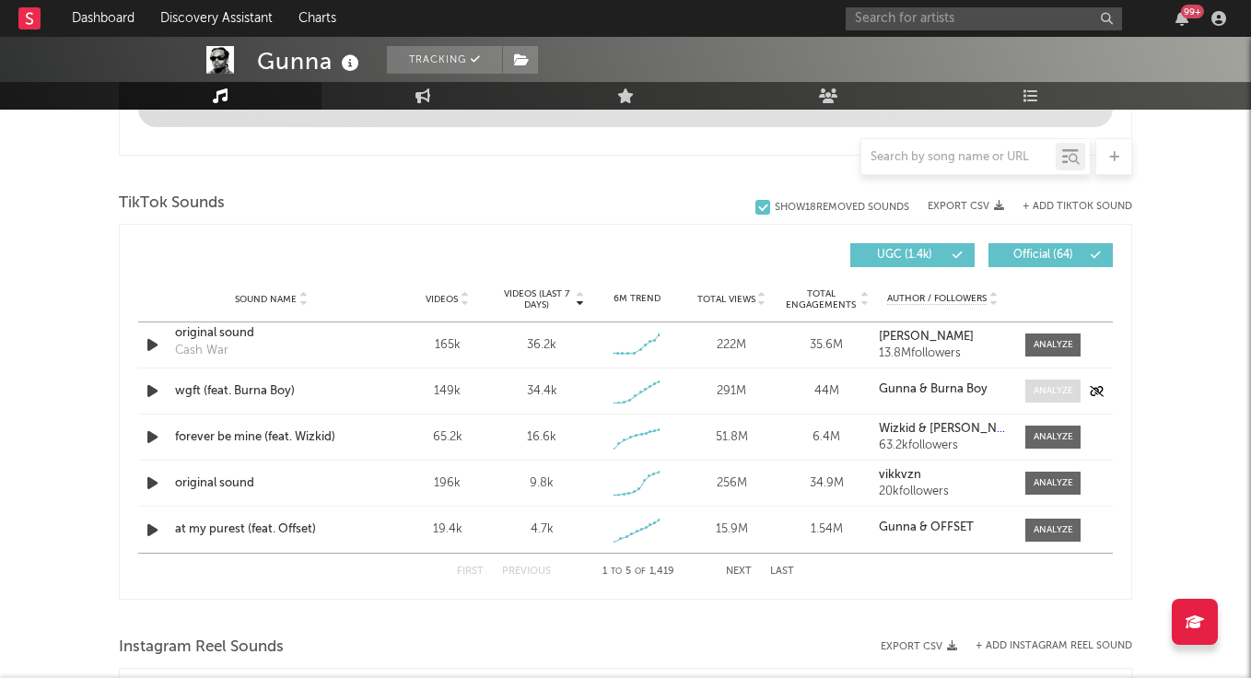
click at [1067, 383] on span at bounding box center [1053, 391] width 55 height 23
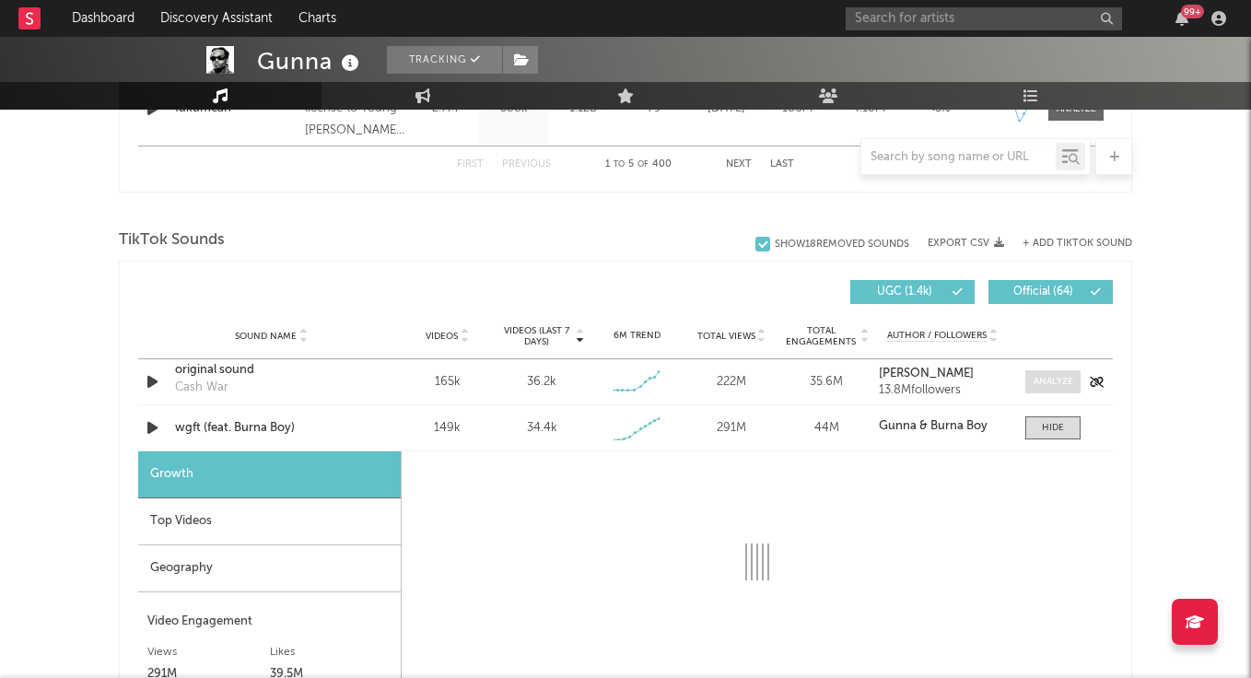
scroll to position [1148, 0]
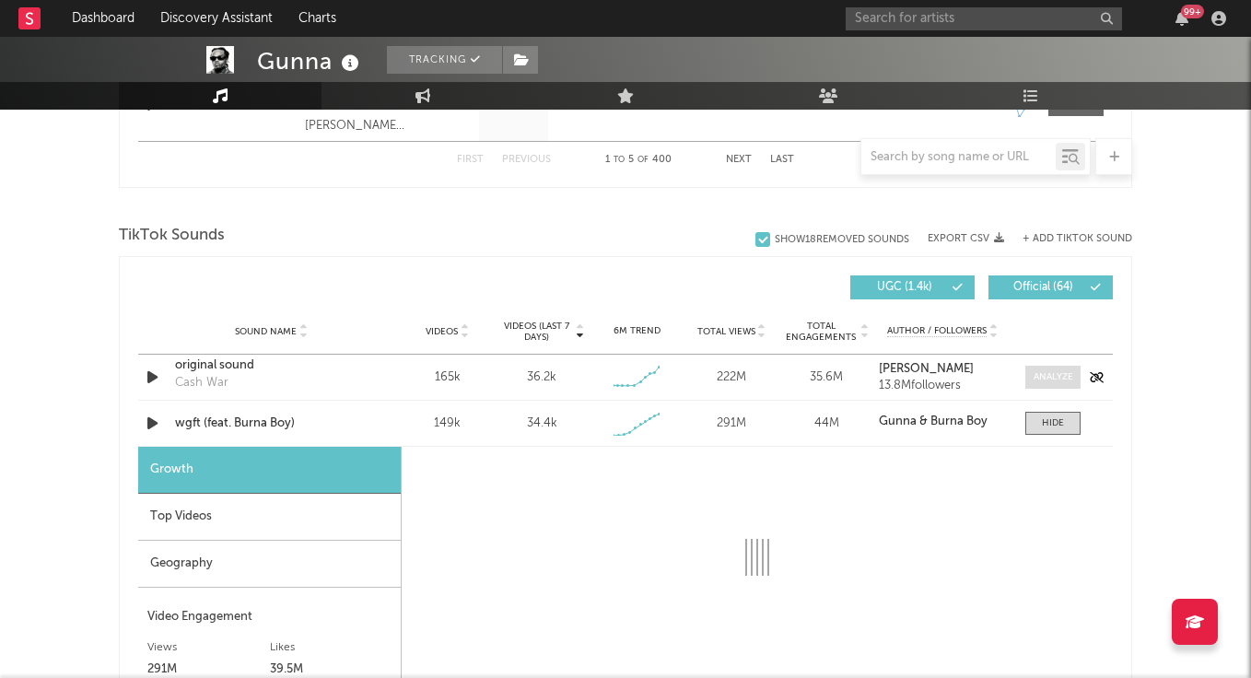
select select "1w"
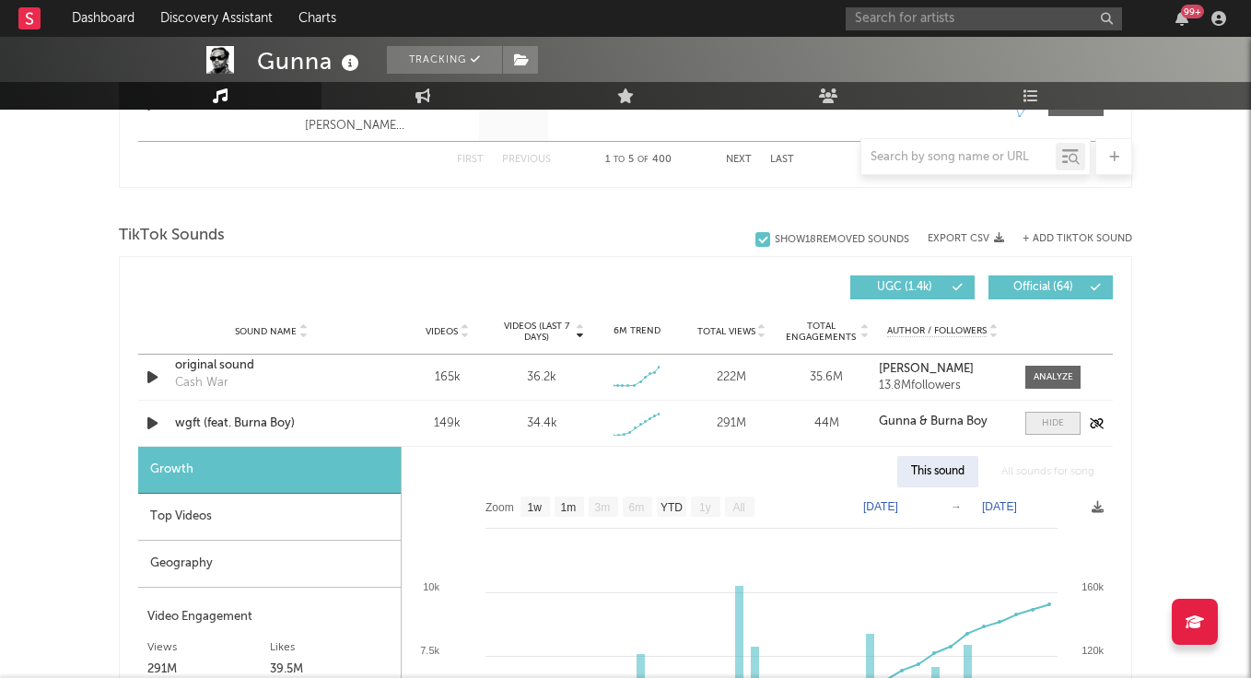
click at [1060, 420] on div at bounding box center [1053, 424] width 22 height 14
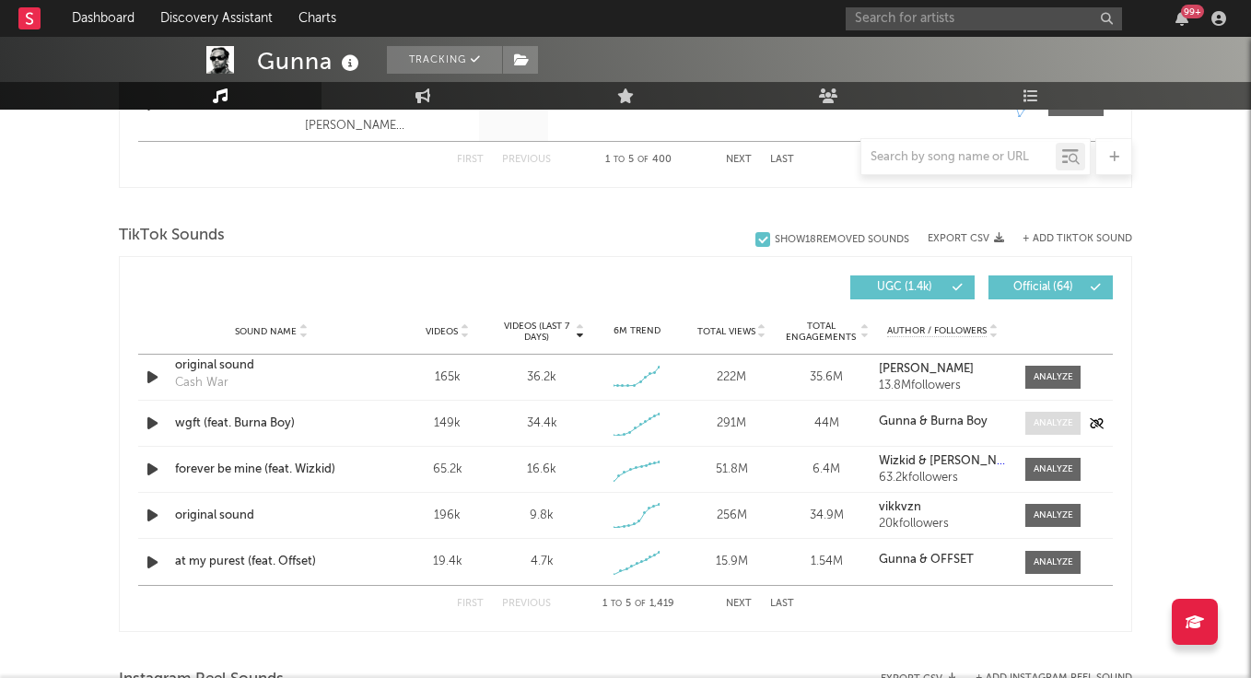
click at [1060, 420] on div at bounding box center [1054, 424] width 40 height 14
select select "1w"
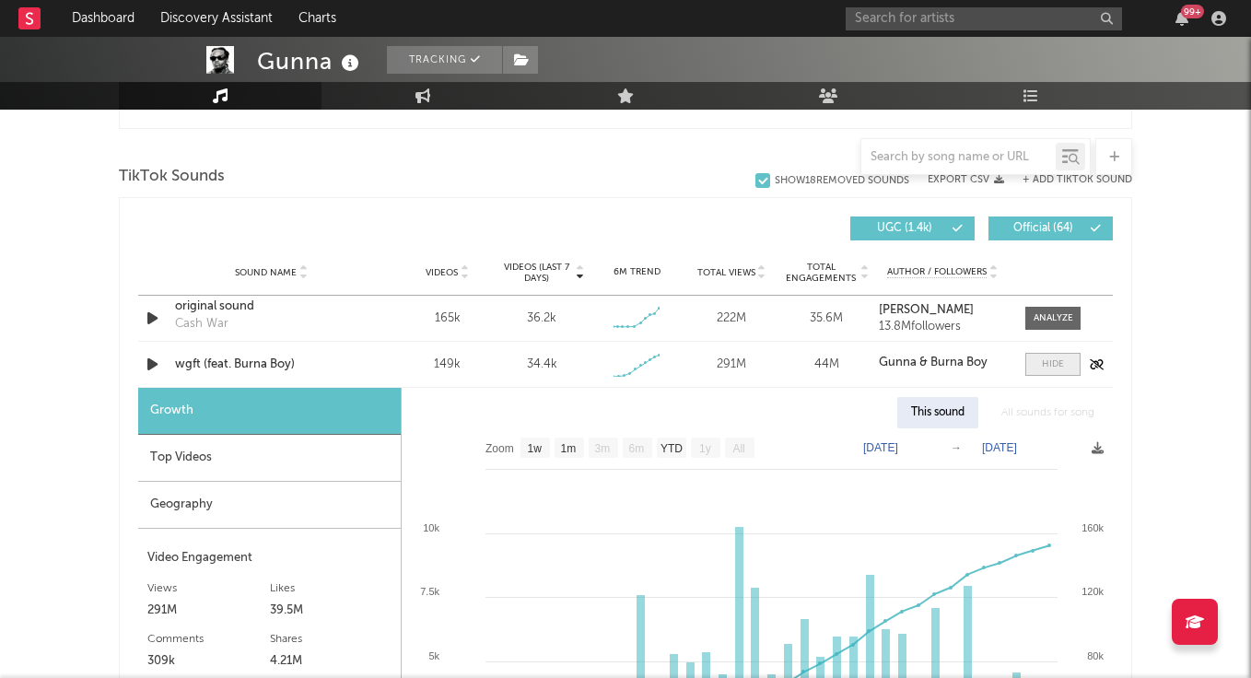
scroll to position [1279, 0]
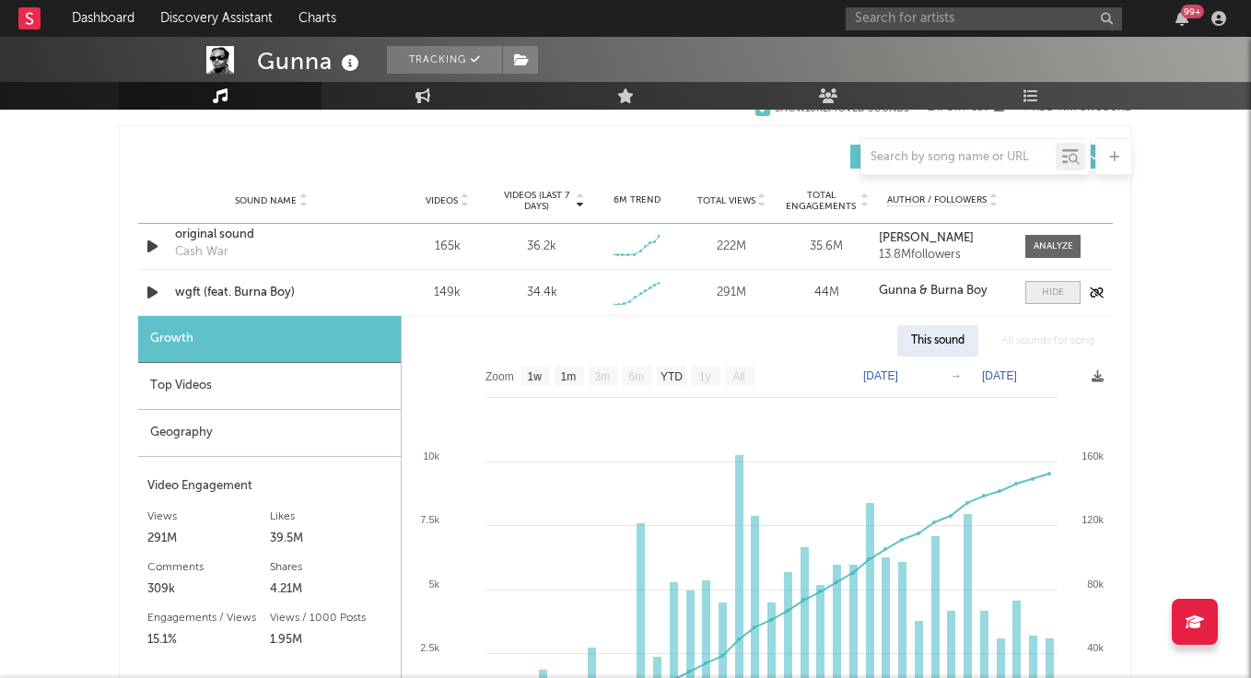
click at [1047, 291] on div at bounding box center [1053, 293] width 22 height 14
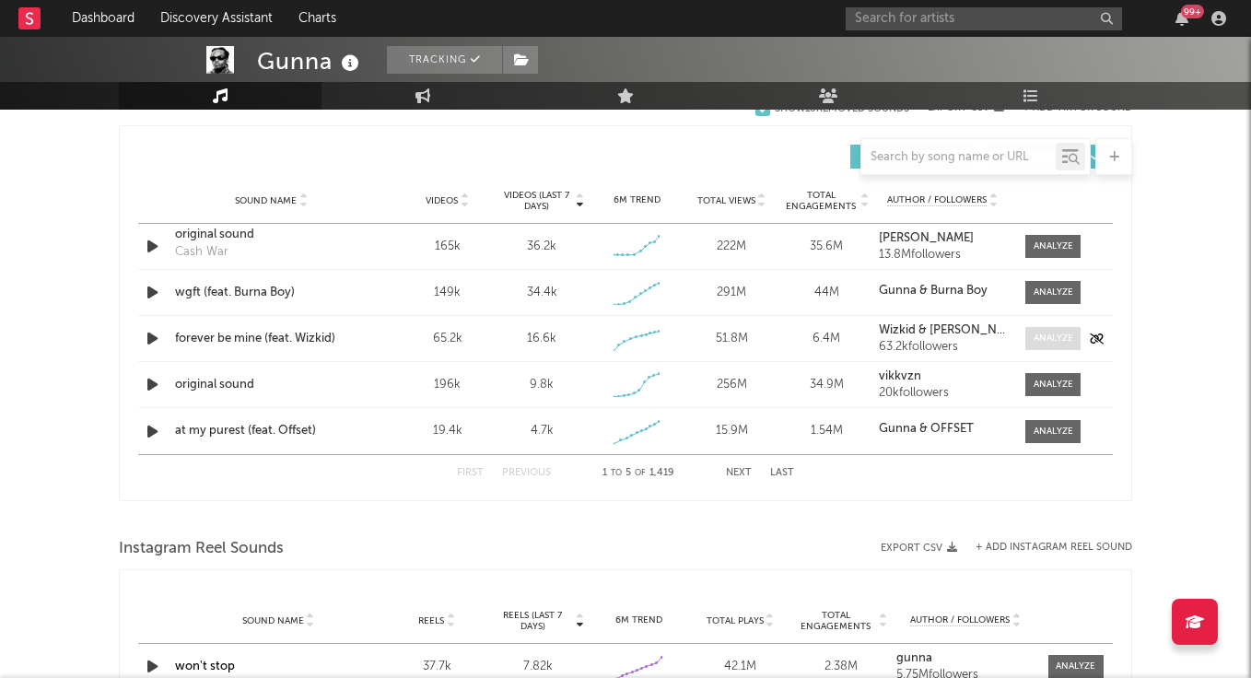
click at [1055, 343] on div at bounding box center [1054, 339] width 40 height 14
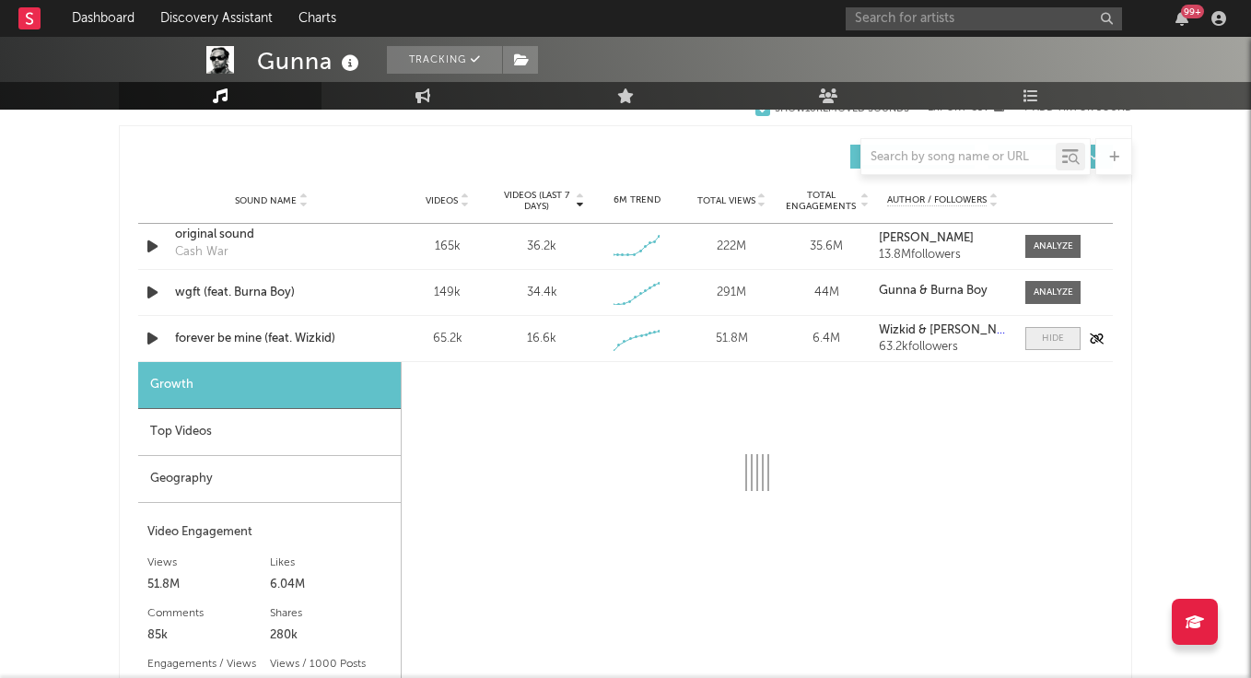
select select "1w"
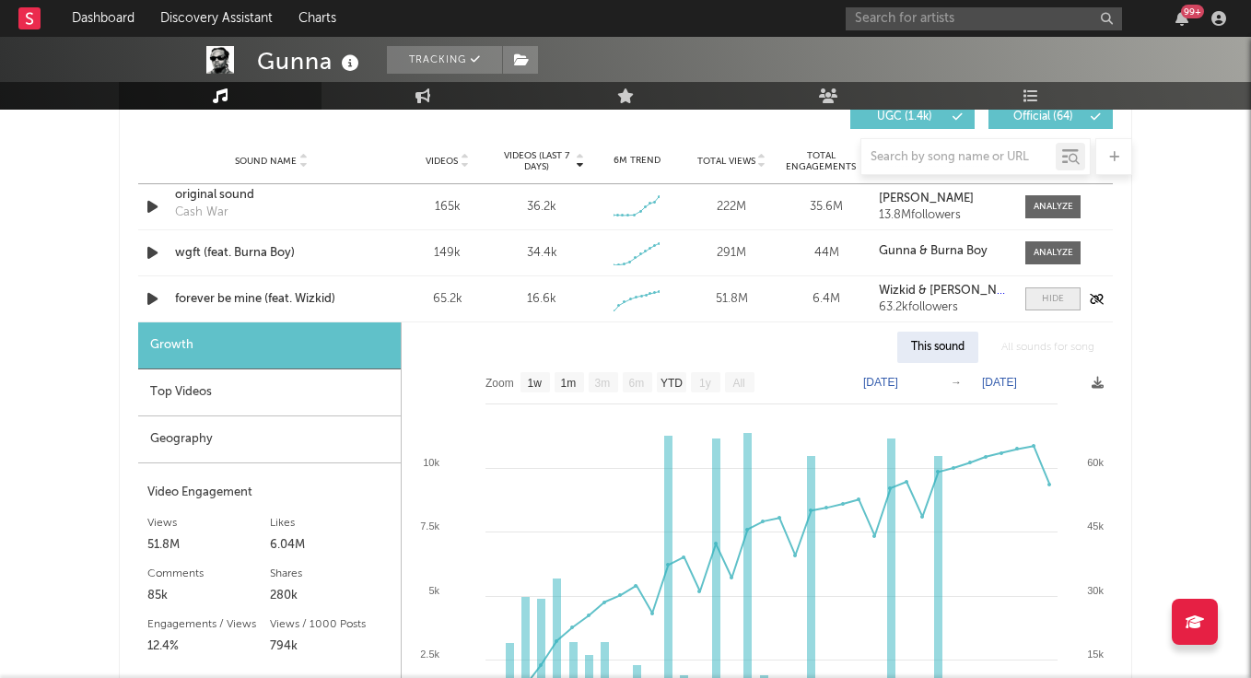
scroll to position [1392, 0]
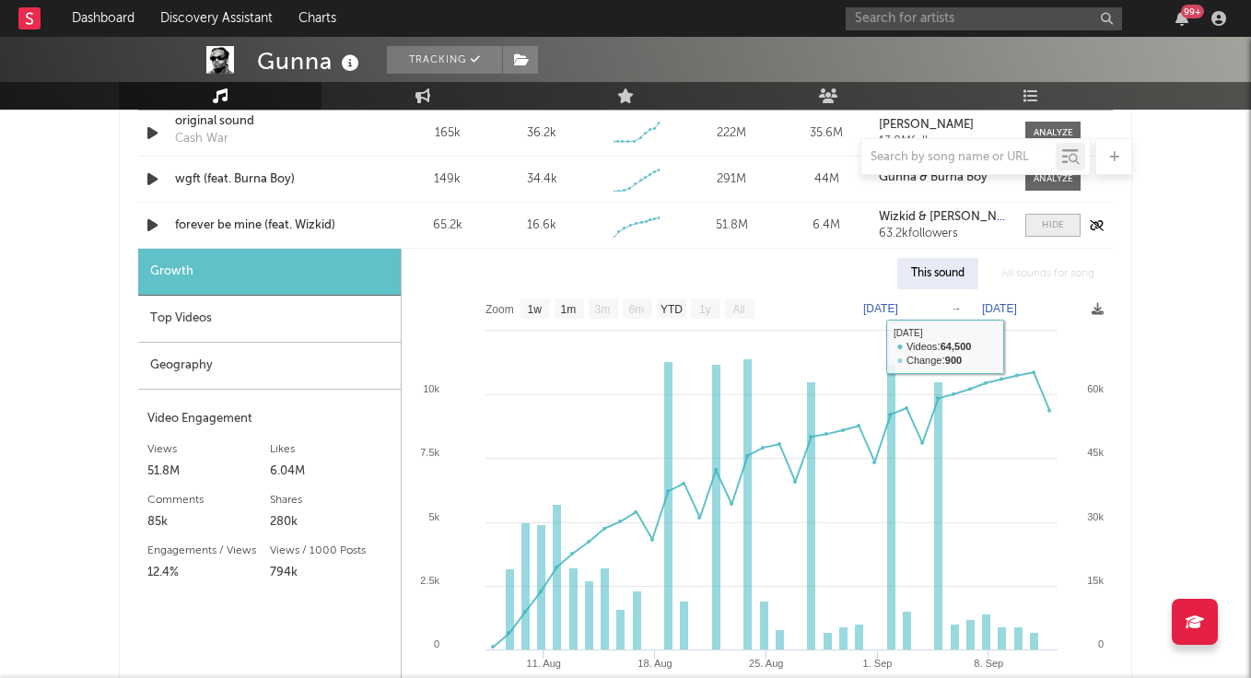
click at [1052, 217] on span at bounding box center [1053, 225] width 55 height 23
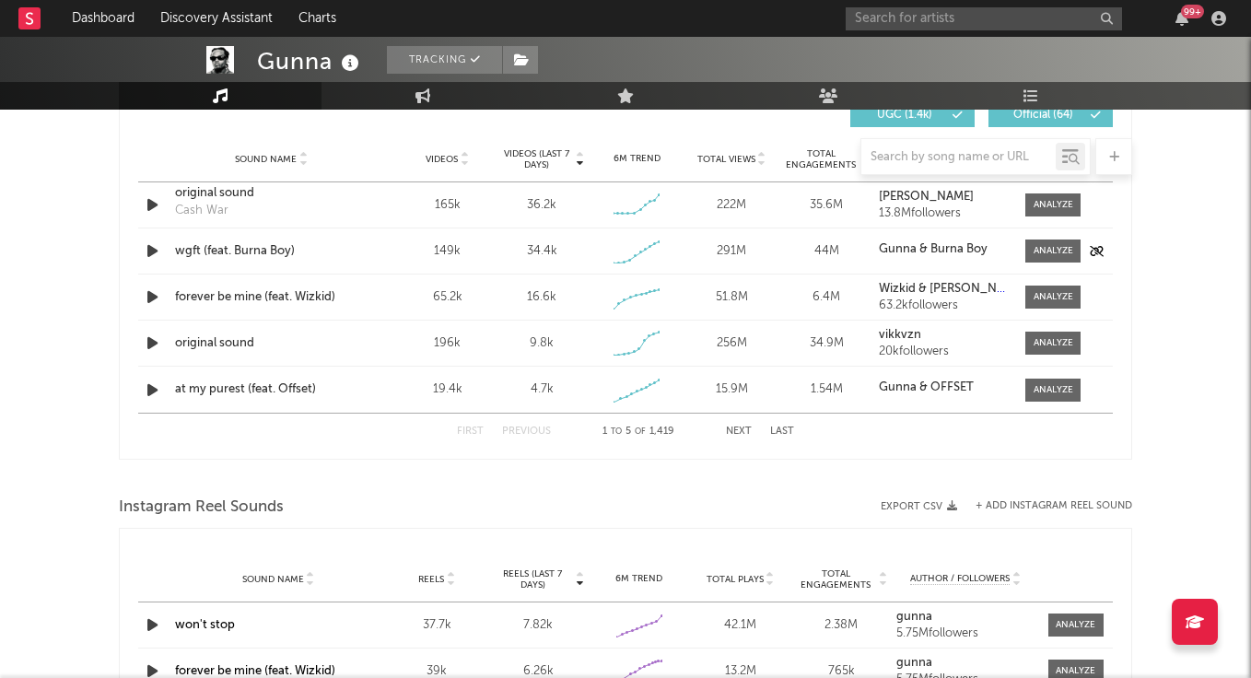
scroll to position [1312, 0]
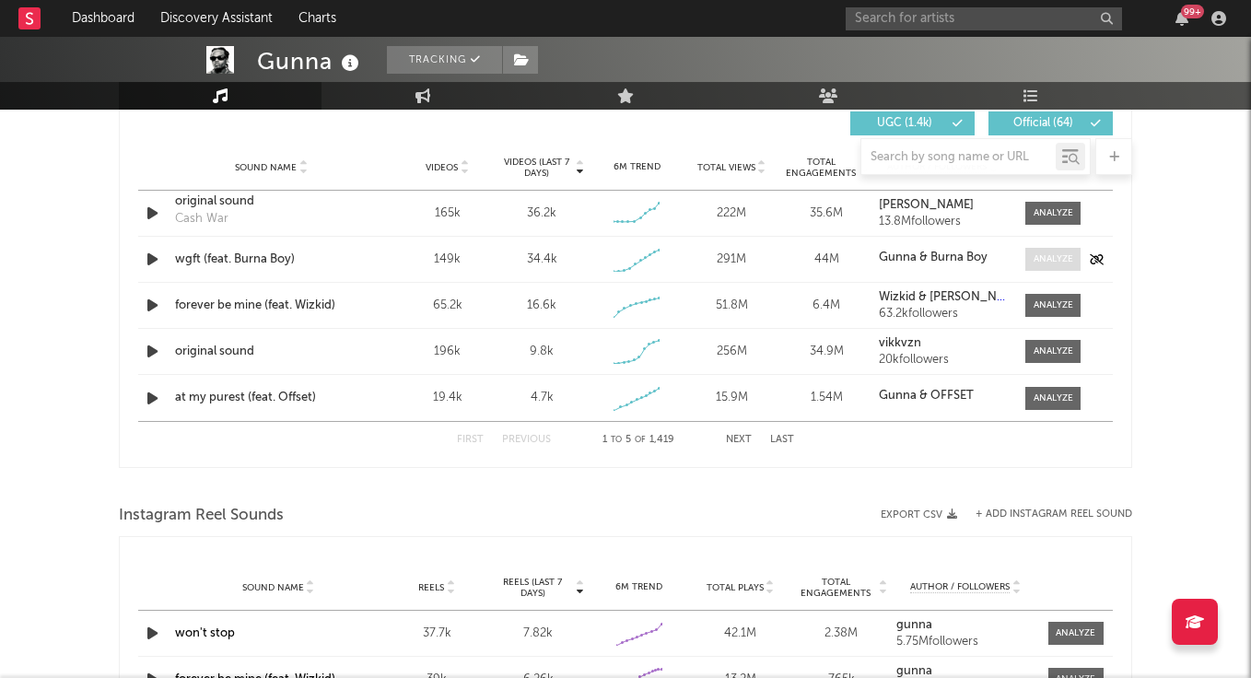
click at [1036, 248] on span at bounding box center [1053, 259] width 55 height 23
select select "1w"
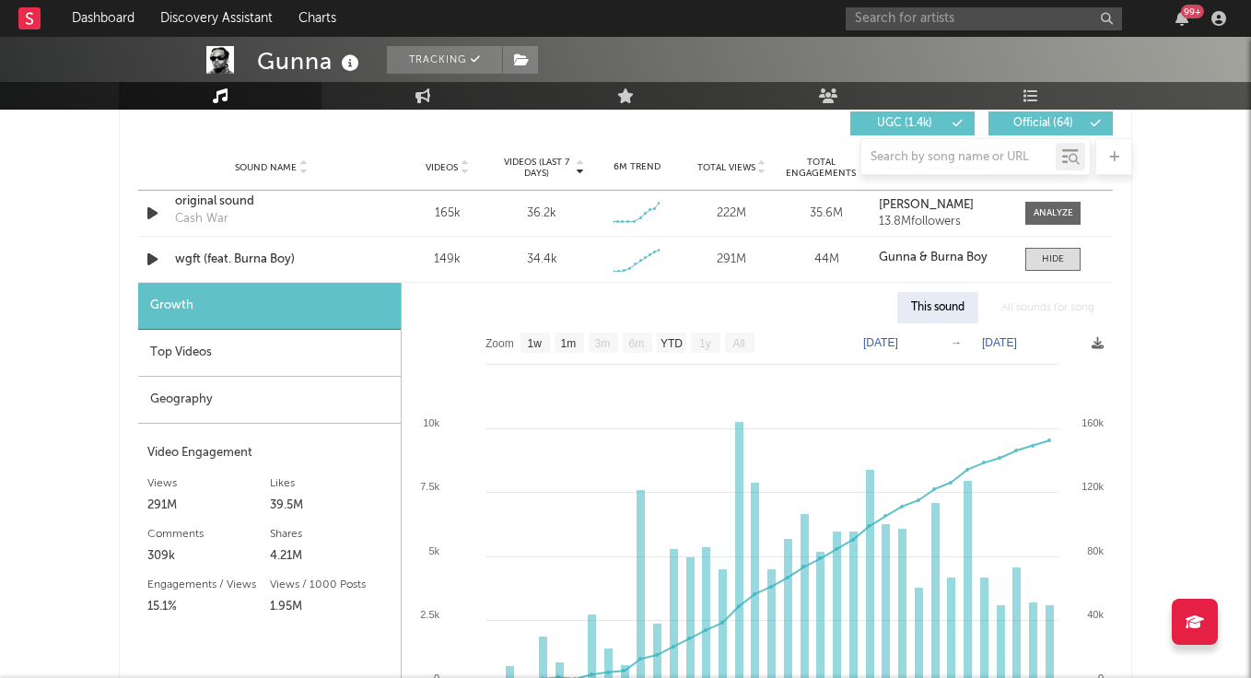
click at [238, 369] on div "Top Videos" at bounding box center [269, 353] width 263 height 47
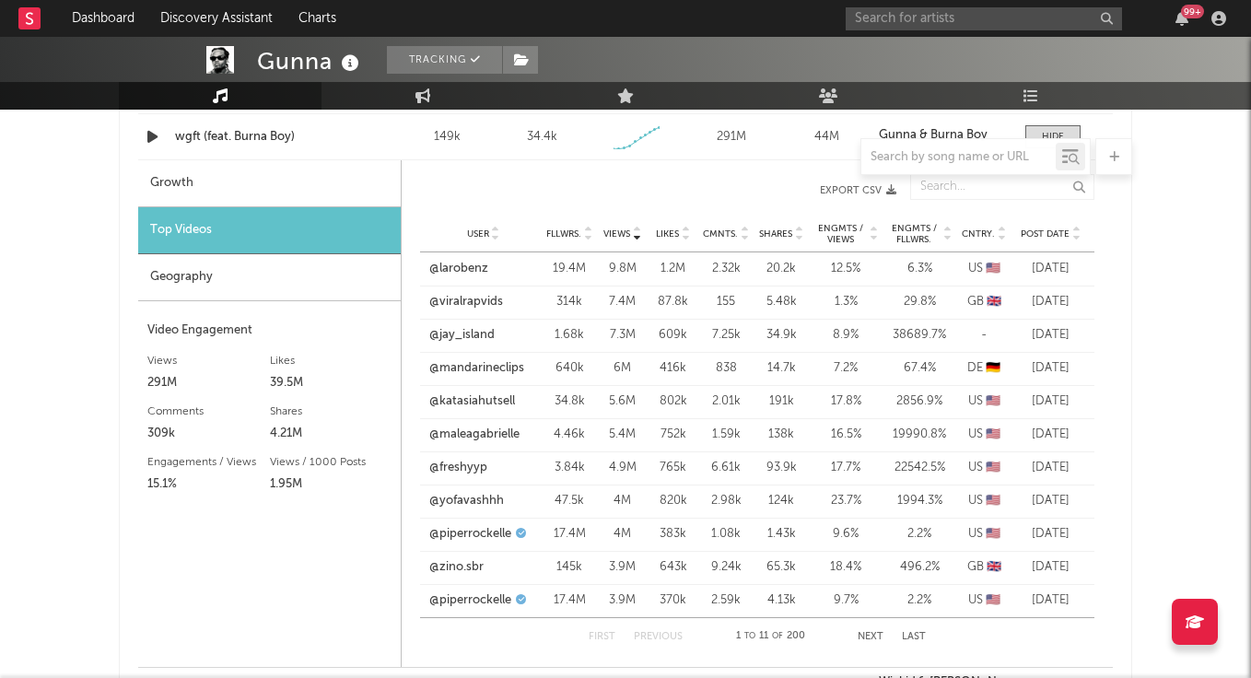
scroll to position [1434, 0]
click at [581, 236] on span "Fllwrs." at bounding box center [563, 234] width 35 height 11
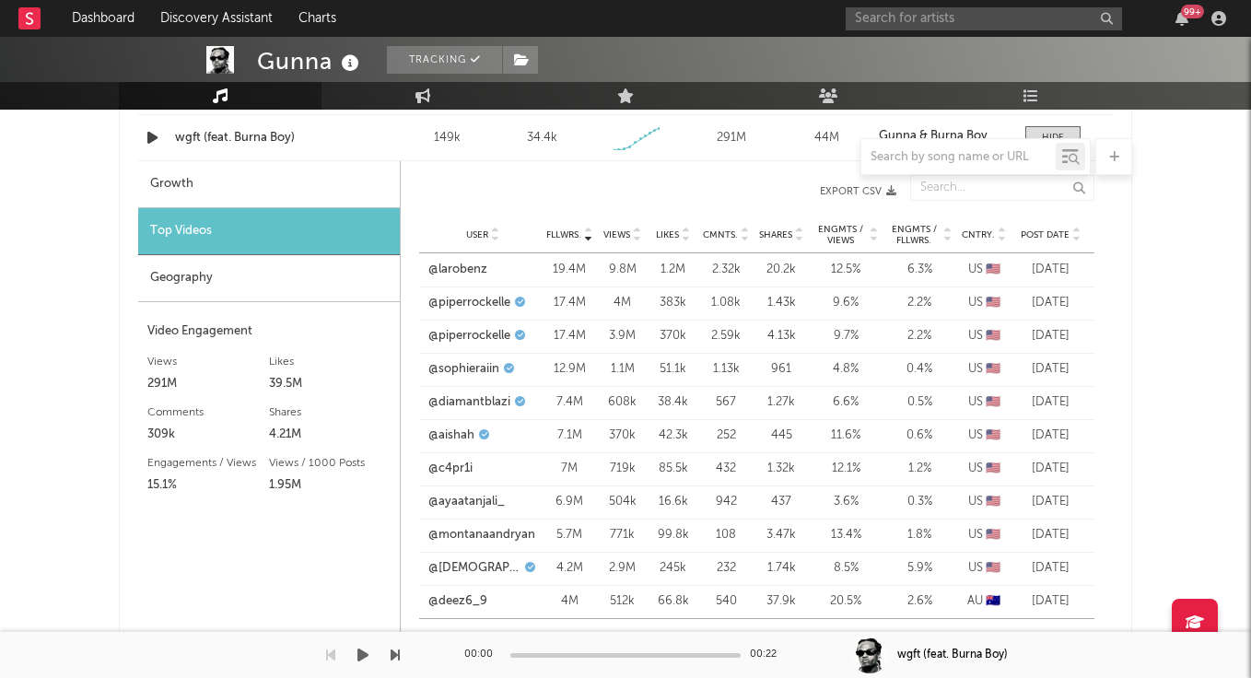
click at [867, 635] on div "Dashboard Discovery Assistant Charts 99 + Notifications Settings Mark all as re…" at bounding box center [625, 249] width 1251 height 3292
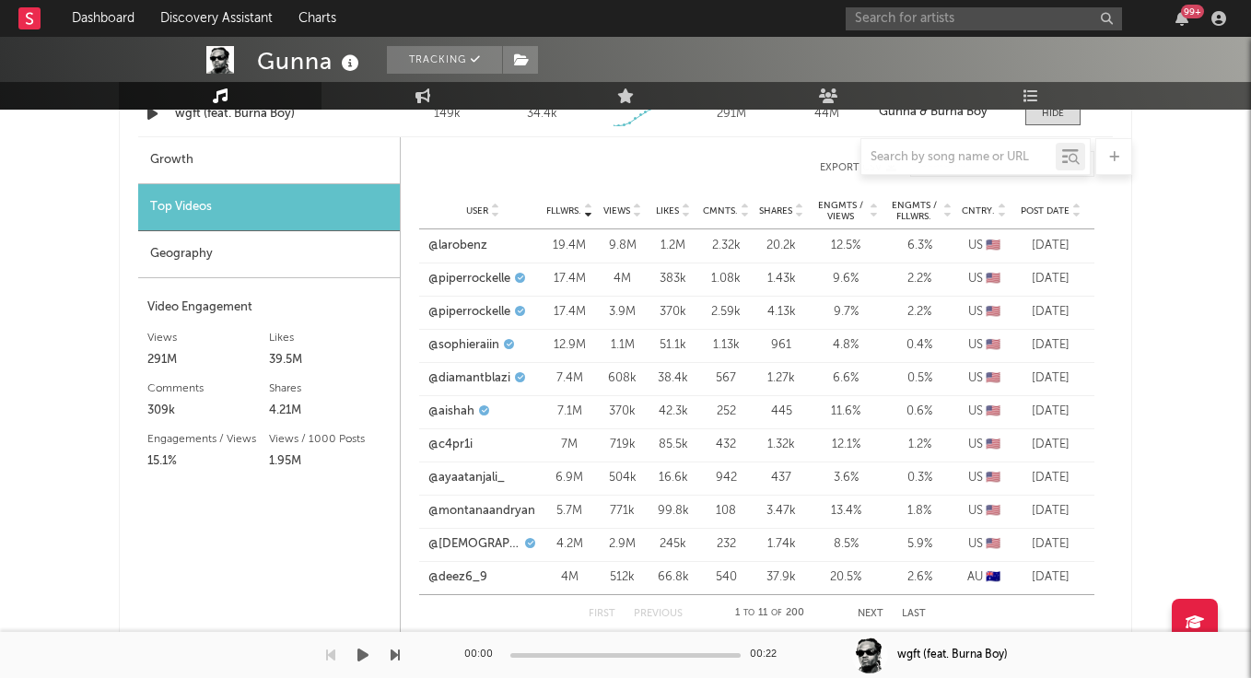
scroll to position [1465, 0]
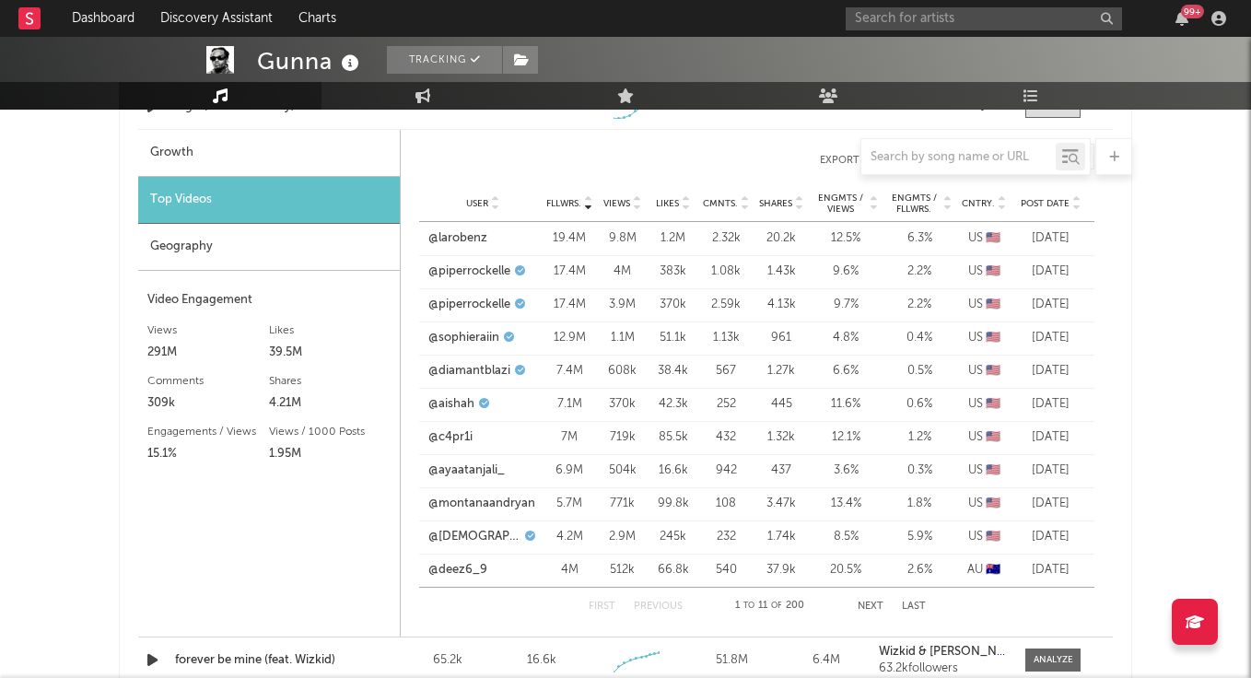
click at [867, 604] on button "Next" at bounding box center [871, 607] width 26 height 10
click at [478, 303] on link "@laatrease" at bounding box center [458, 305] width 60 height 18
click at [491, 377] on link "@thelilperfect" at bounding box center [466, 371] width 76 height 18
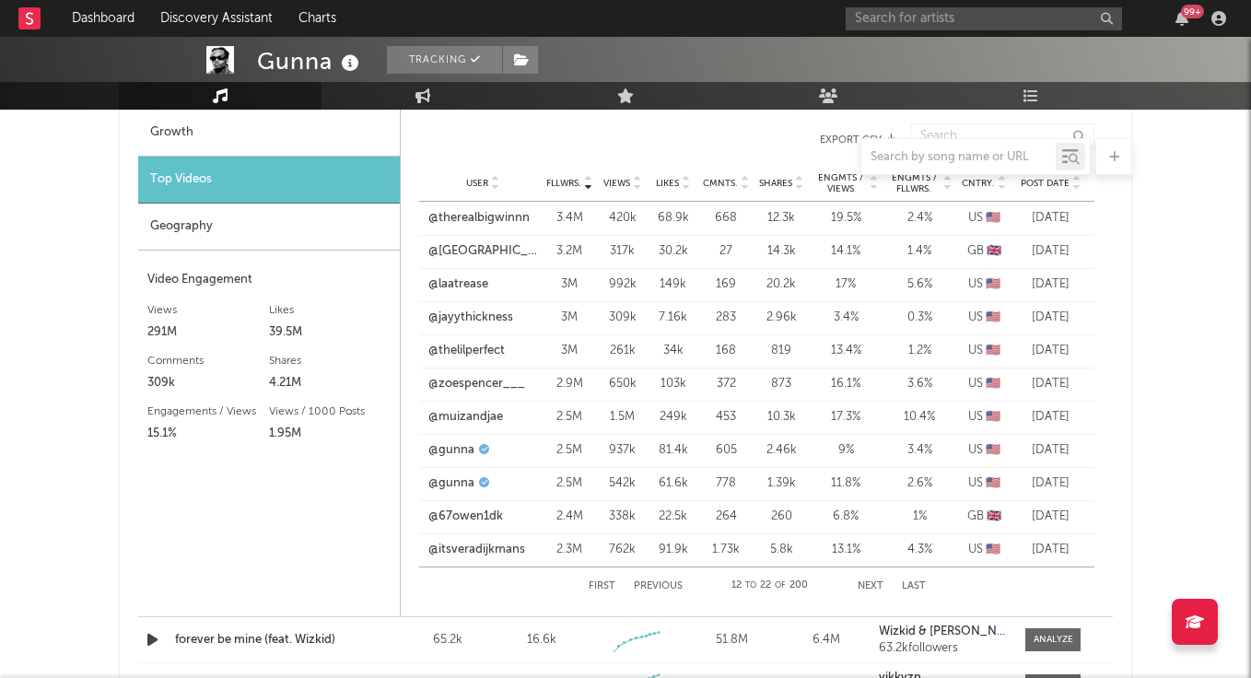
scroll to position [1491, 0]
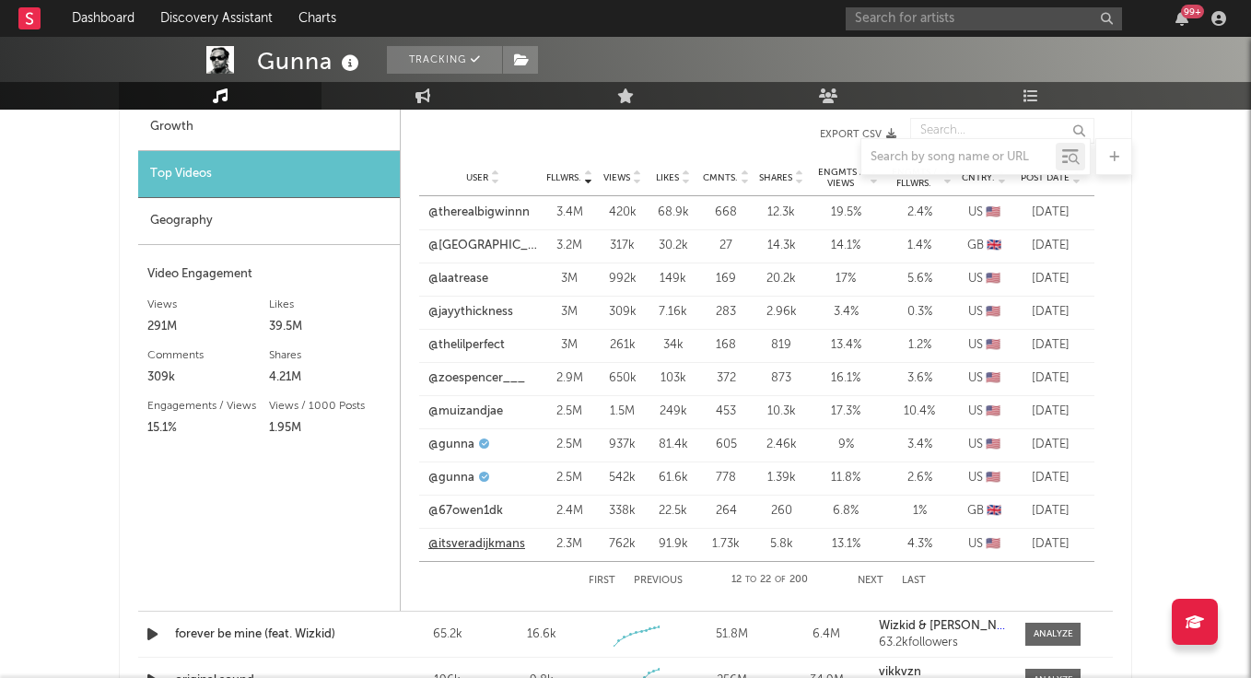
click at [506, 538] on link "@itsveradijkmans" at bounding box center [476, 544] width 97 height 18
click at [870, 576] on button "Next" at bounding box center [871, 581] width 26 height 10
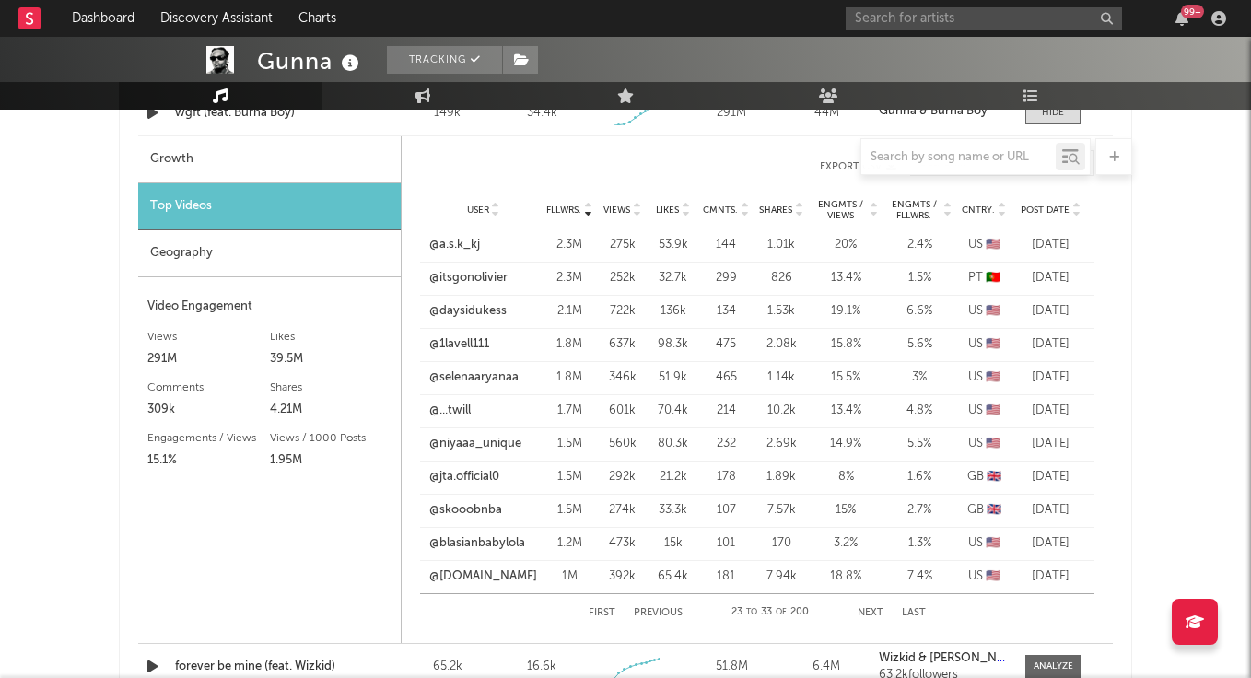
scroll to position [1457, 0]
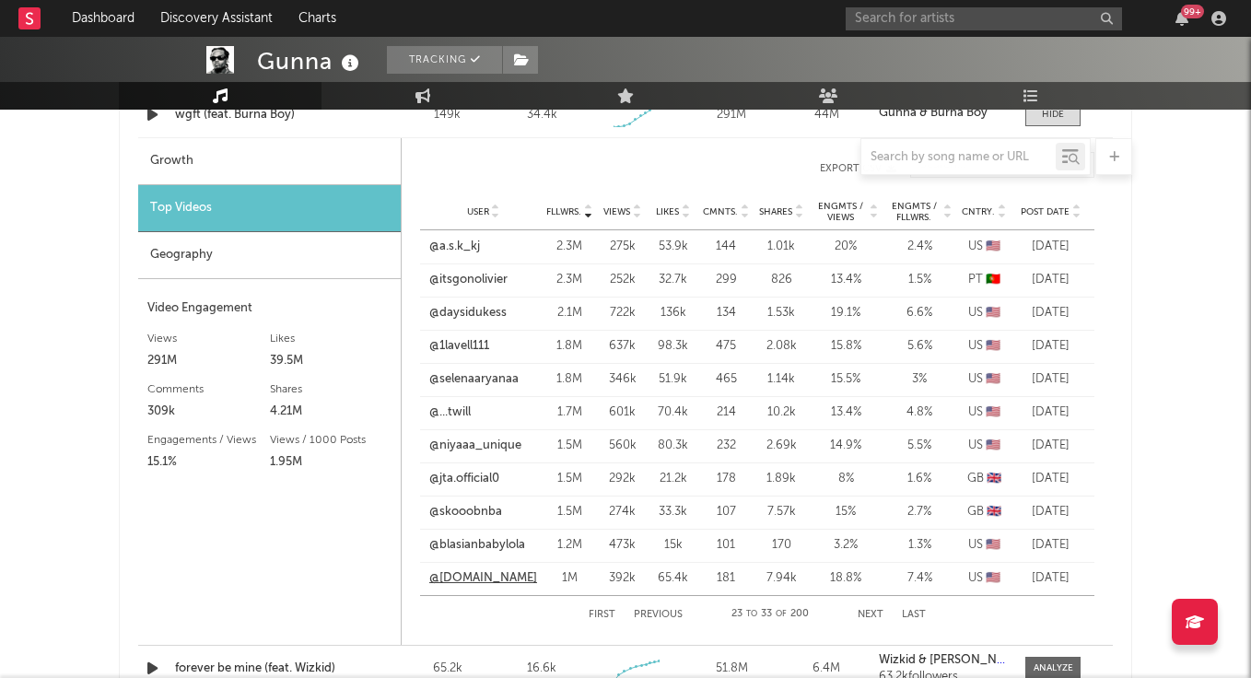
click at [507, 581] on link "@[DOMAIN_NAME]" at bounding box center [483, 578] width 108 height 18
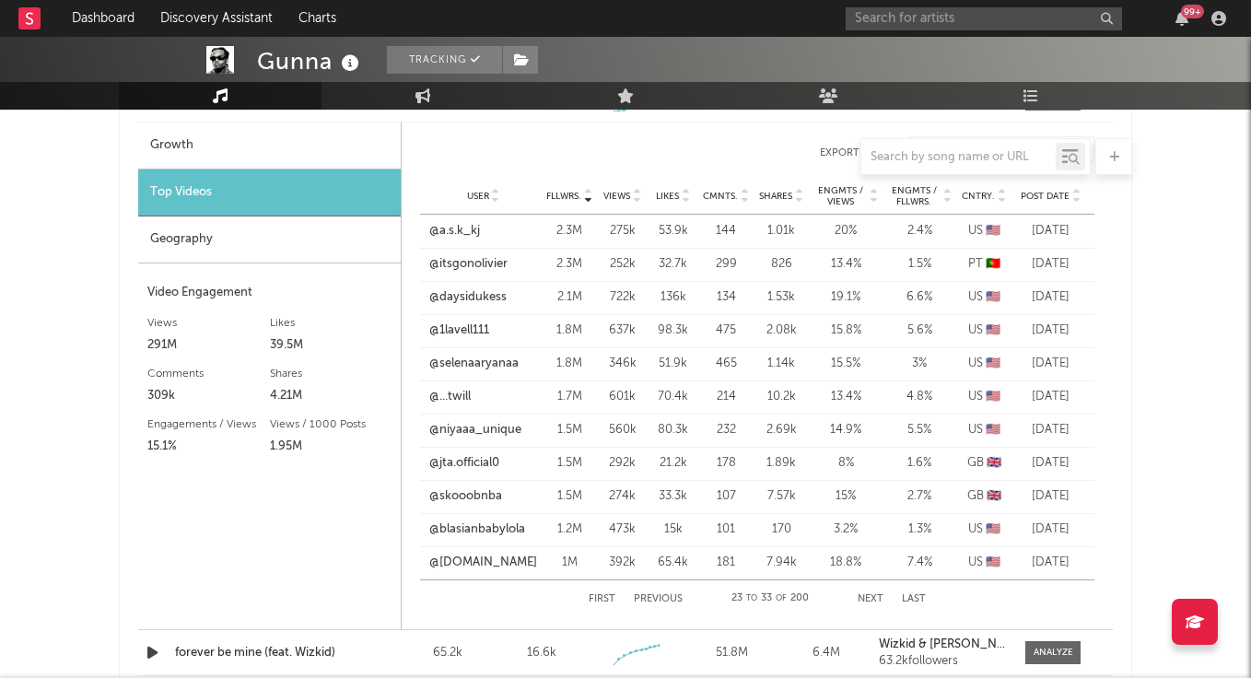
click at [872, 596] on button "Next" at bounding box center [871, 599] width 26 height 10
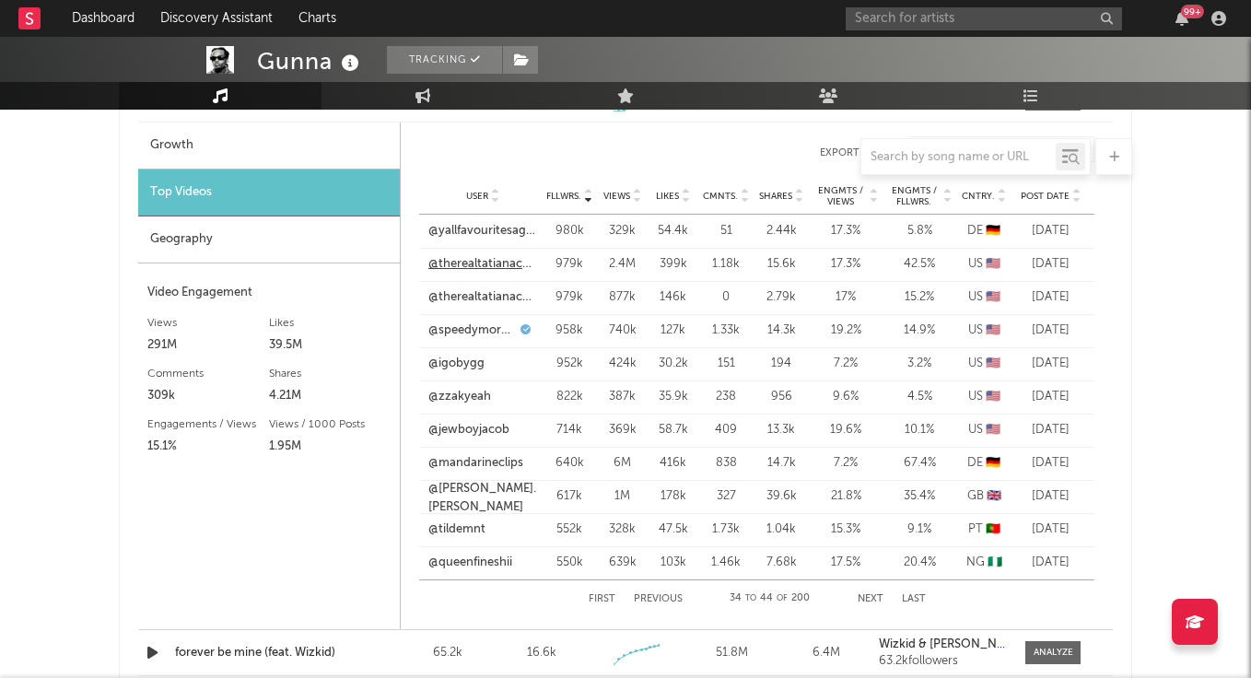
click at [505, 267] on link "@therealtatianachanell" at bounding box center [482, 264] width 109 height 18
click at [867, 596] on button "Next" at bounding box center [871, 599] width 26 height 10
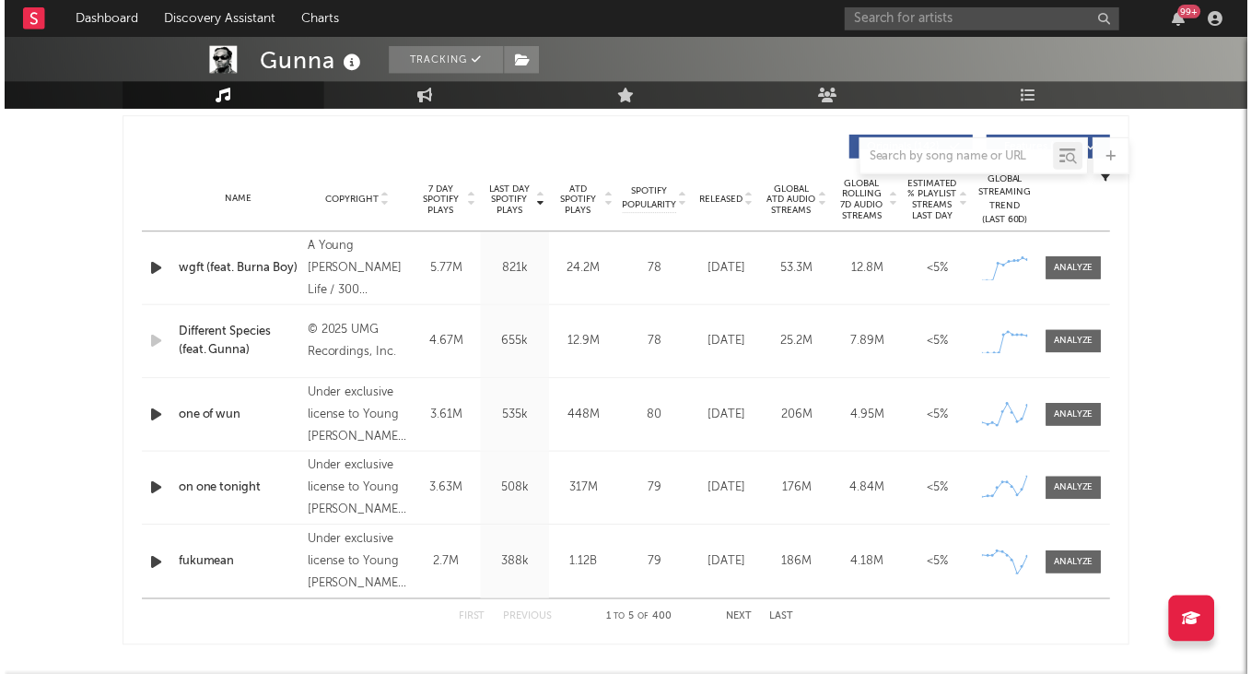
scroll to position [644, 0]
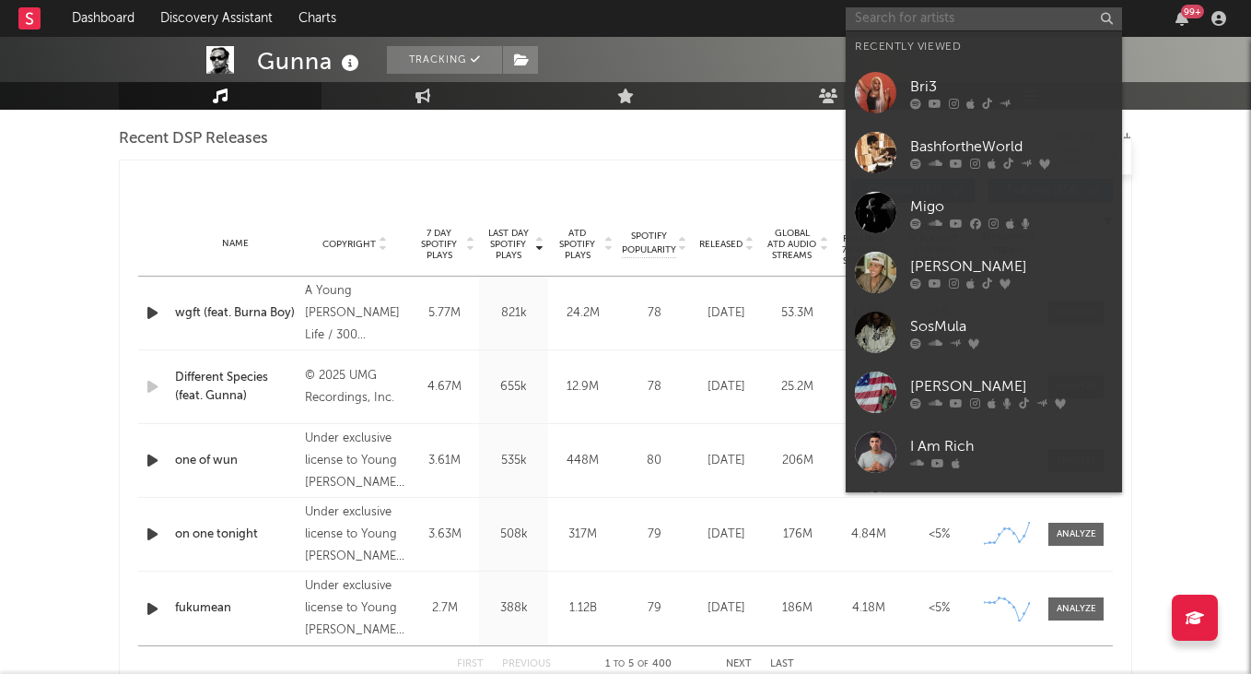
click at [901, 18] on input "text" at bounding box center [984, 18] width 276 height 23
type input "v"
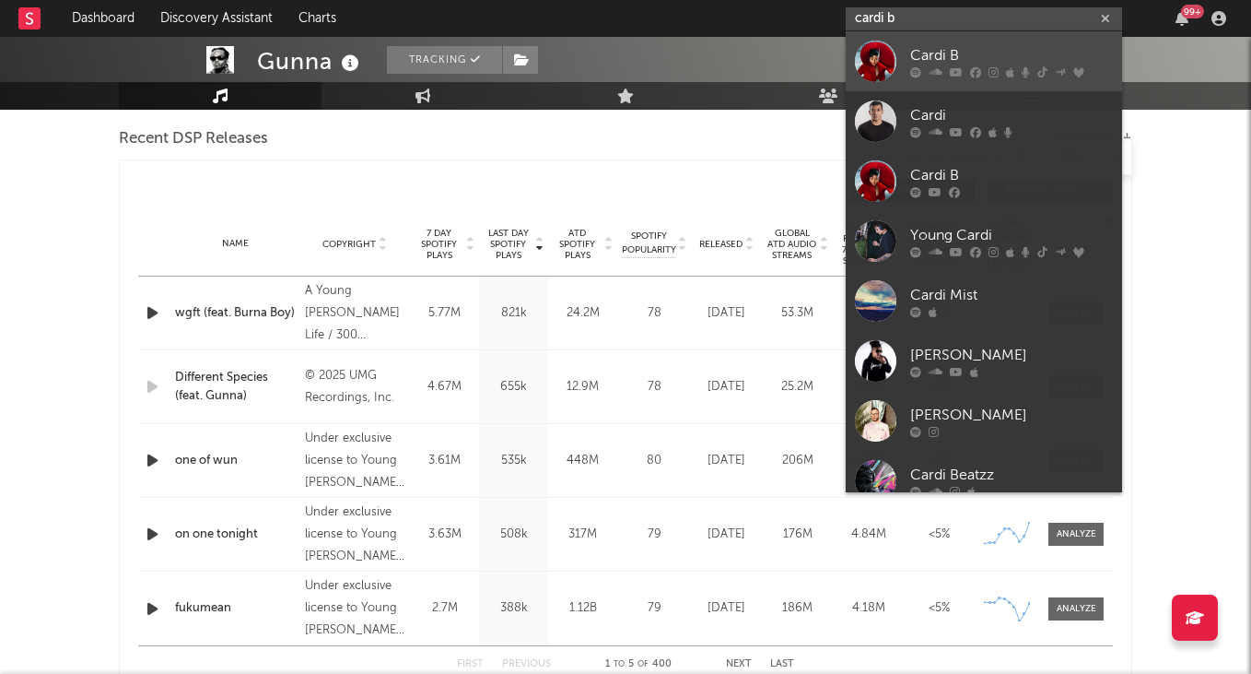
type input "cardi b"
click at [955, 51] on div "Cardi B" at bounding box center [1011, 55] width 203 height 22
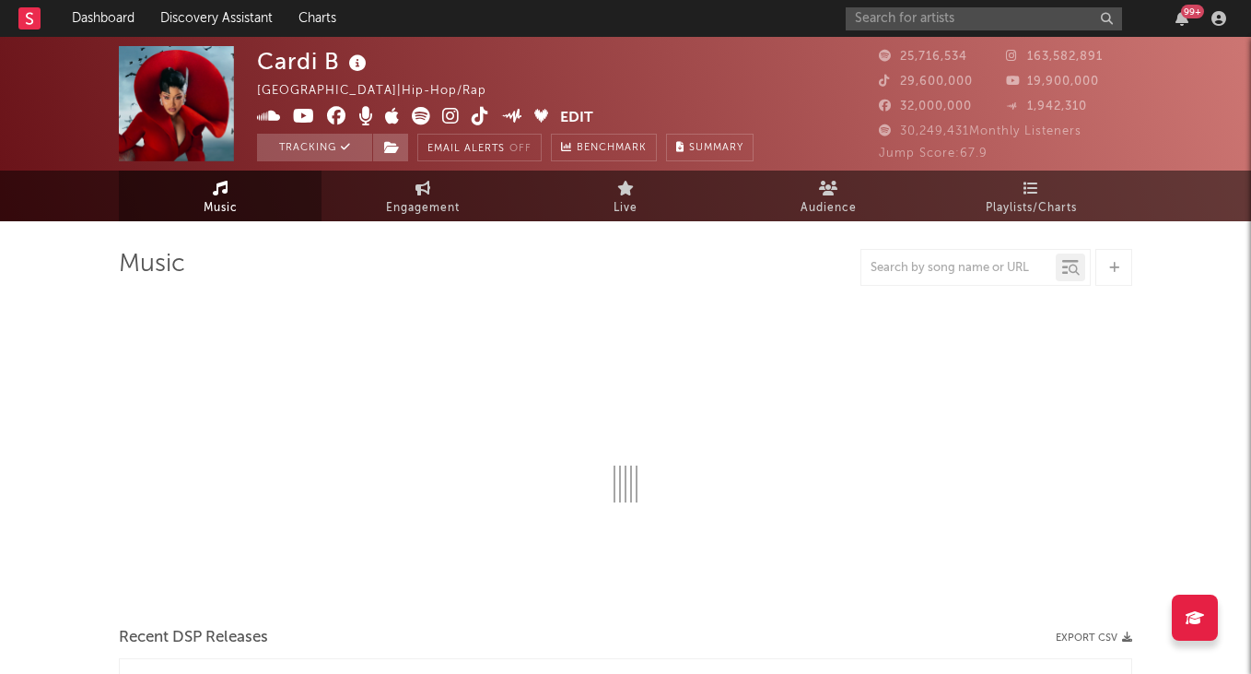
select select "6m"
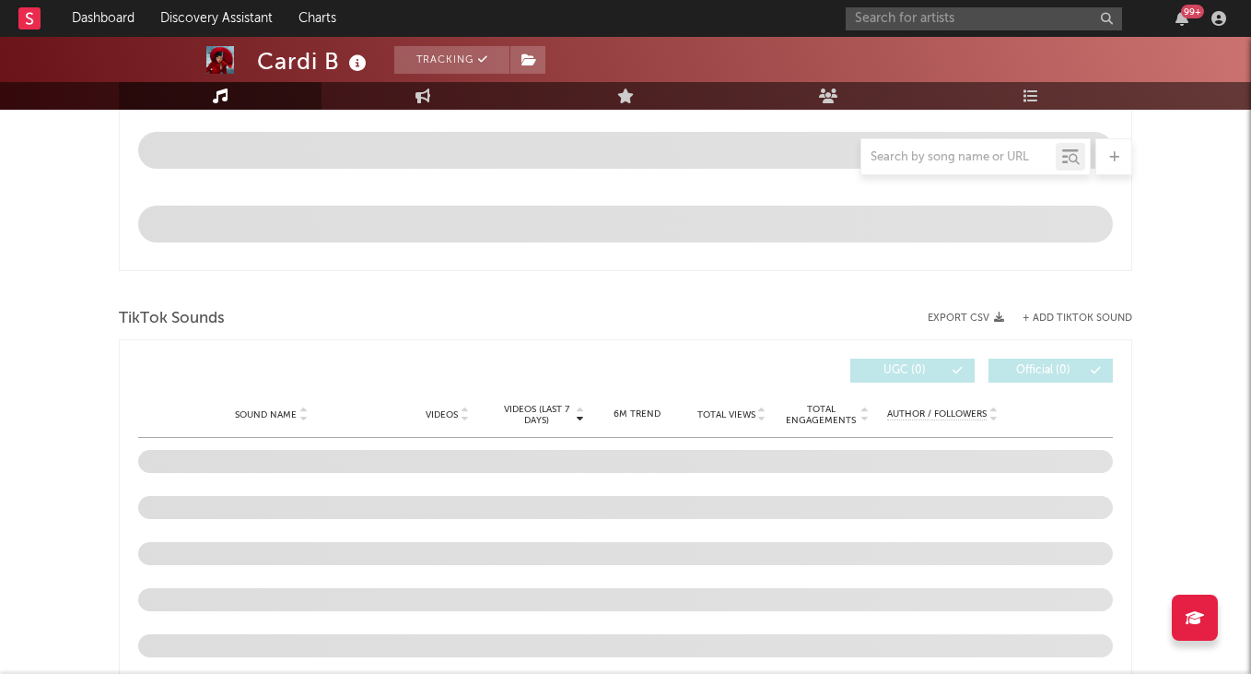
scroll to position [1046, 0]
